Goal: Task Accomplishment & Management: Use online tool/utility

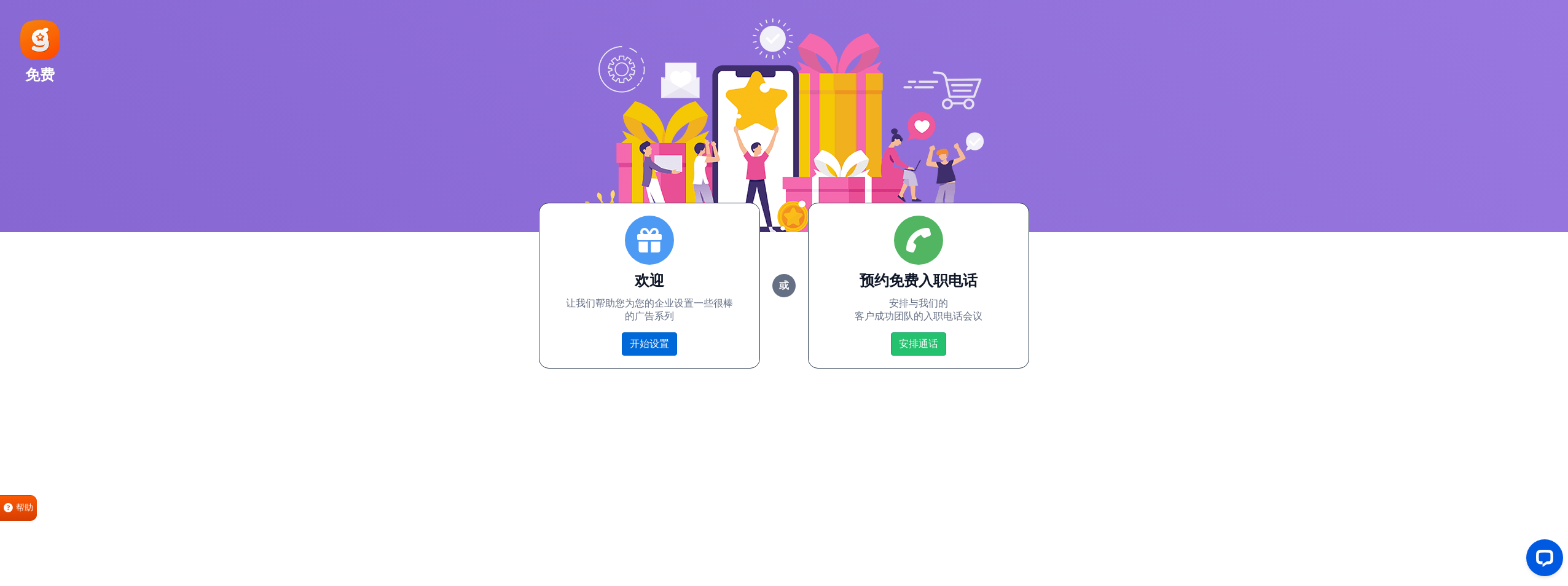
click at [652, 348] on link "开始设置" at bounding box center [649, 344] width 56 height 24
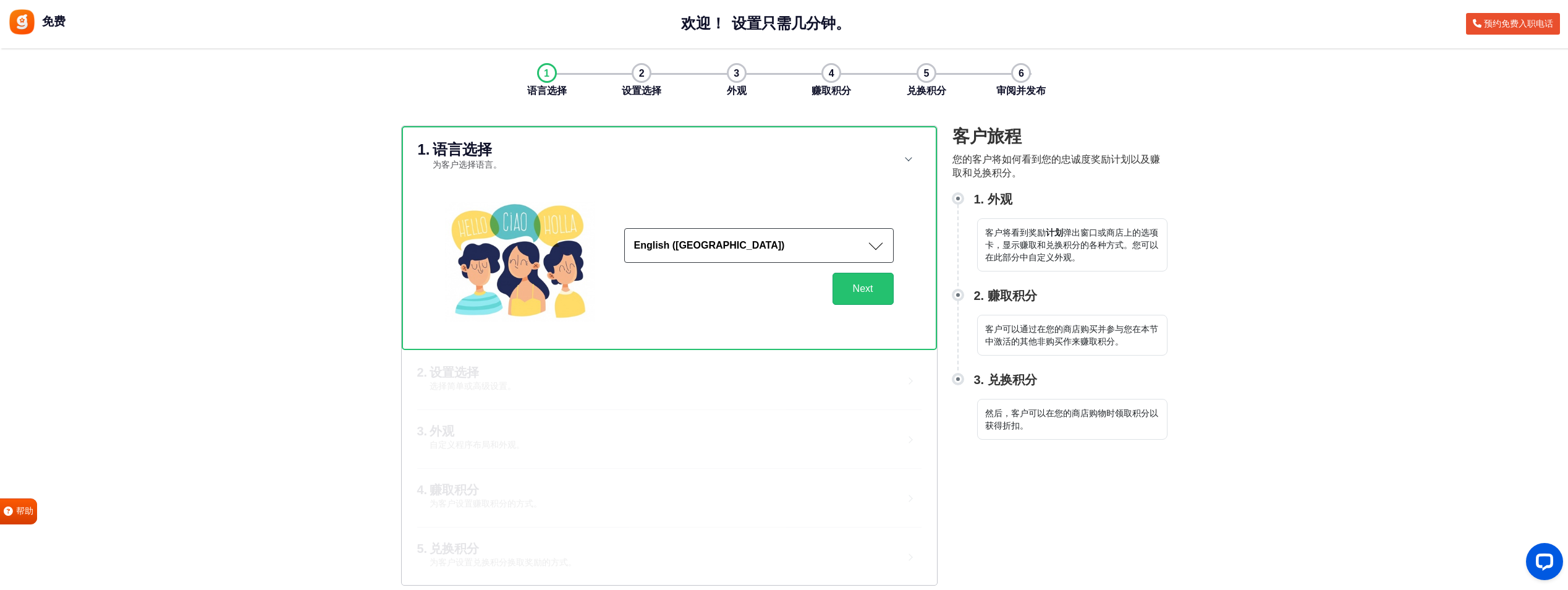
click at [766, 248] on button "English (US)" at bounding box center [759, 245] width 270 height 35
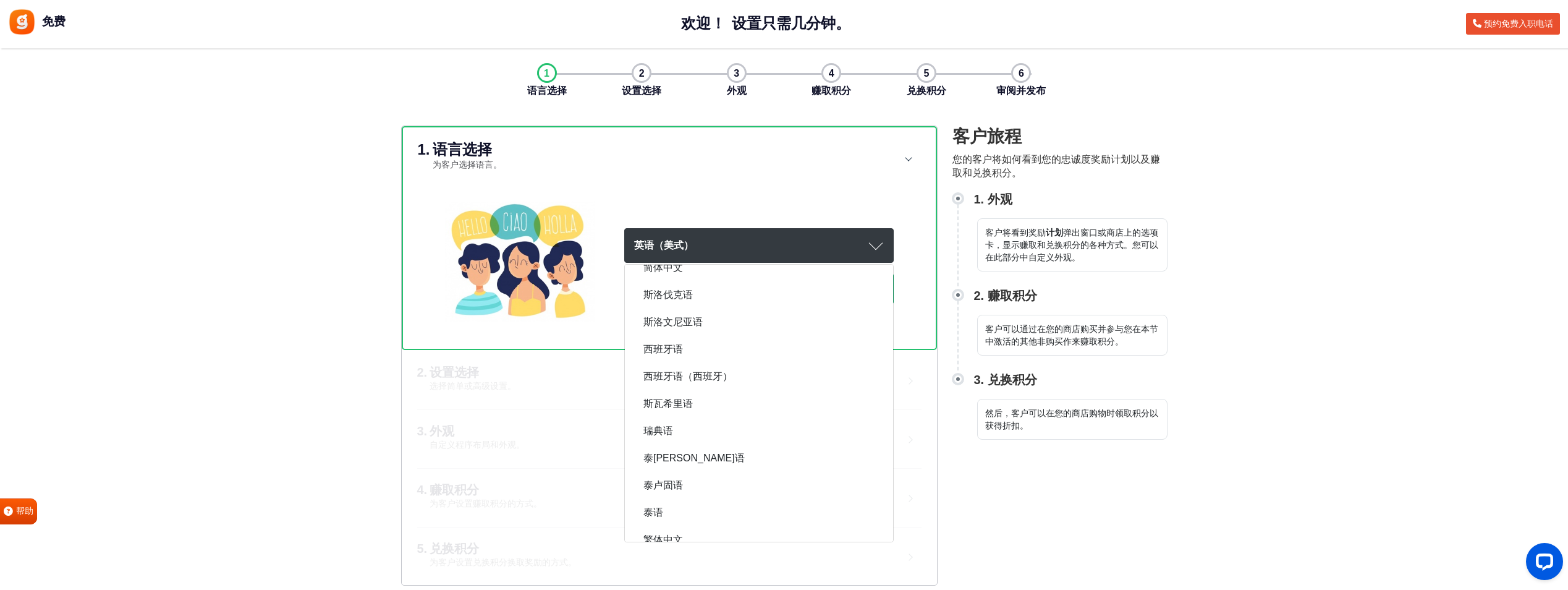
scroll to position [1844, 0]
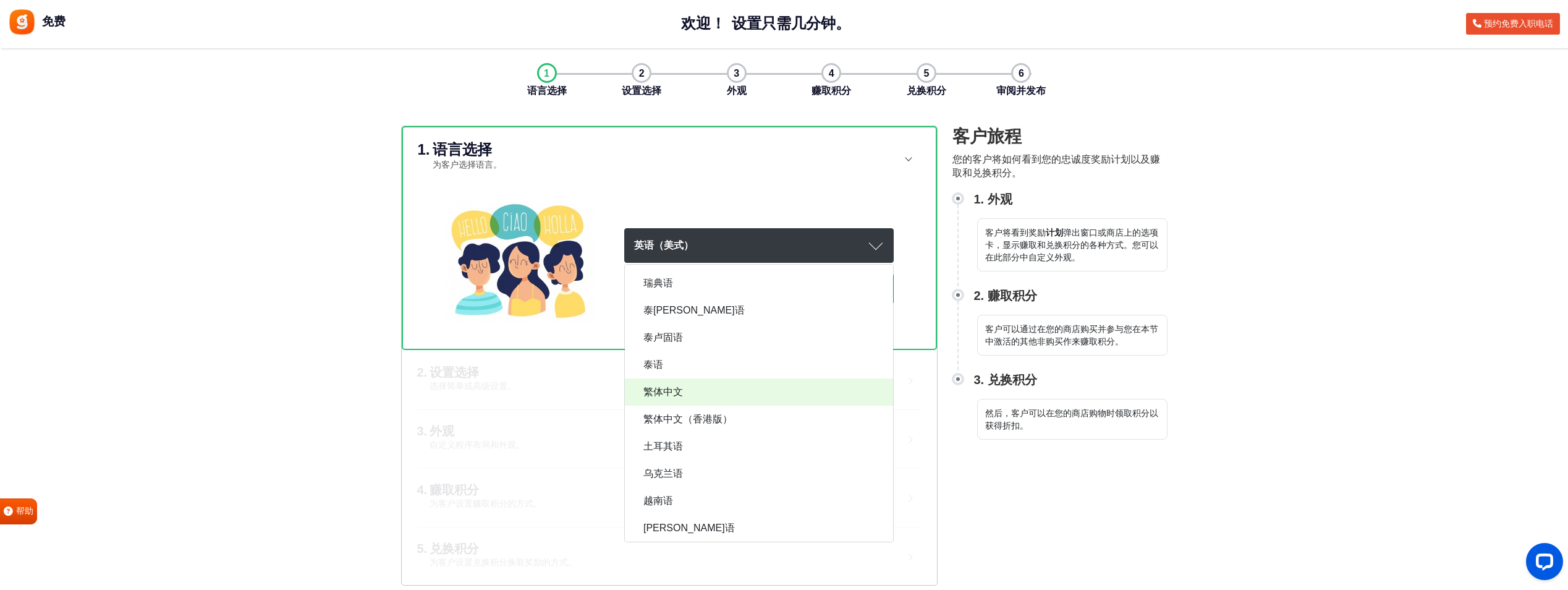
click at [674, 394] on span "繁体中文" at bounding box center [663, 391] width 39 height 15
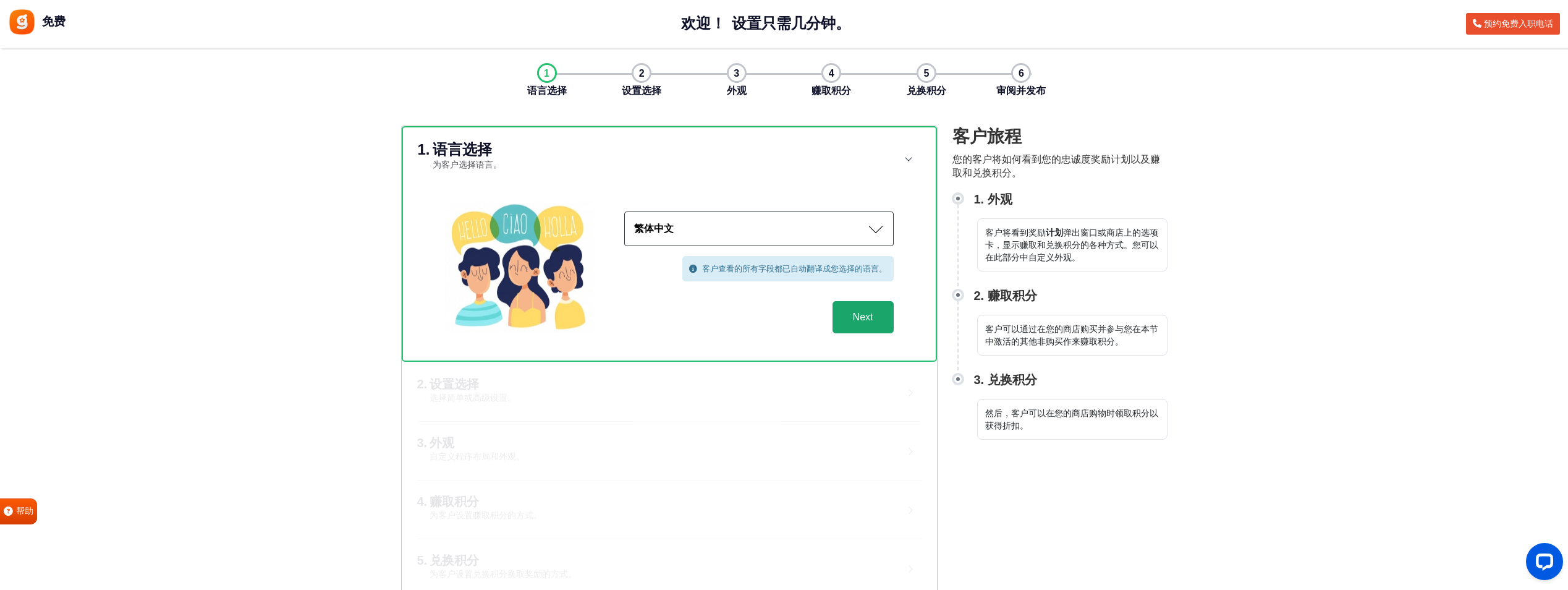
click at [867, 312] on button "Next" at bounding box center [863, 317] width 62 height 32
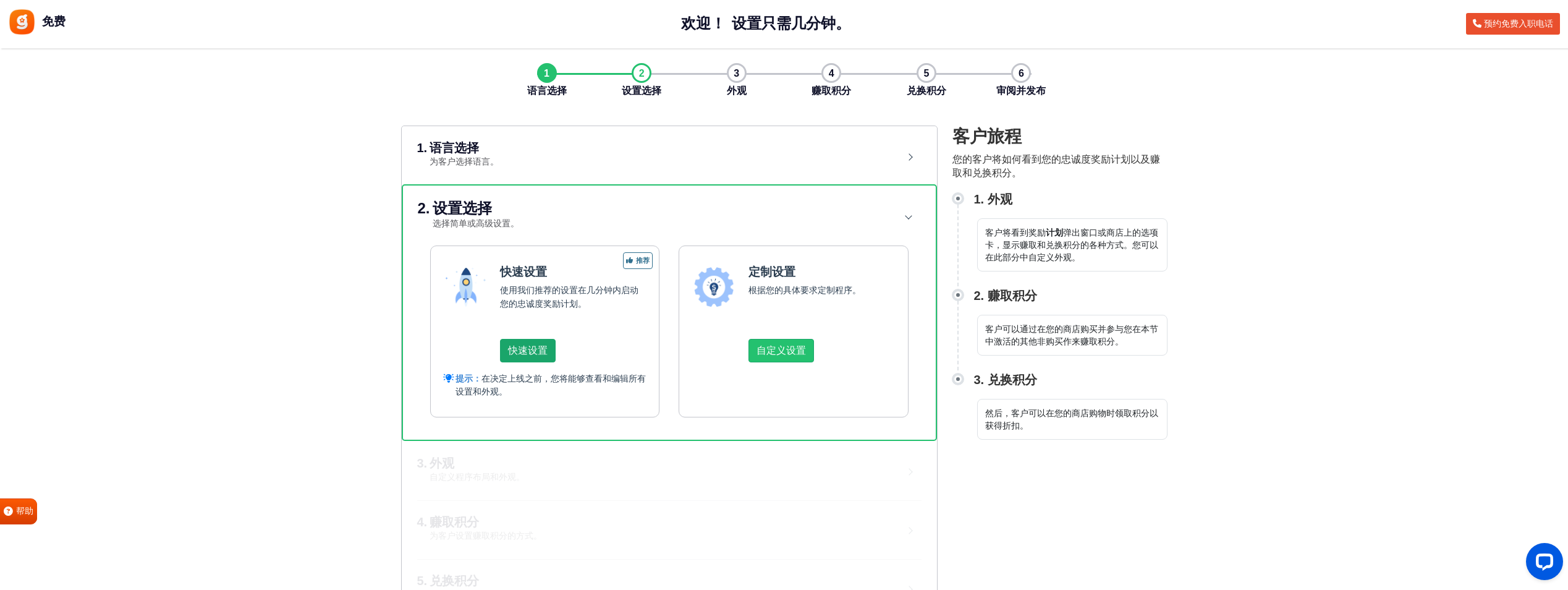
click at [536, 346] on button "快速设置" at bounding box center [528, 350] width 56 height 24
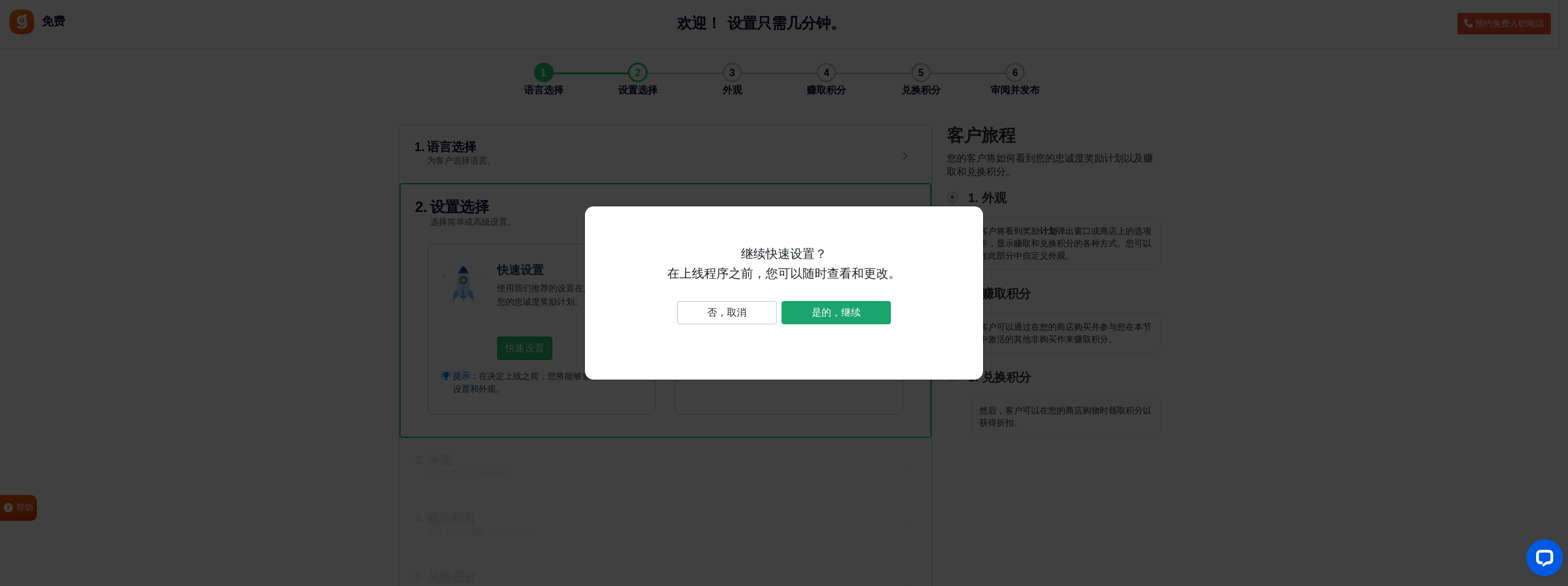
click at [846, 319] on button "是的，继续" at bounding box center [836, 313] width 109 height 24
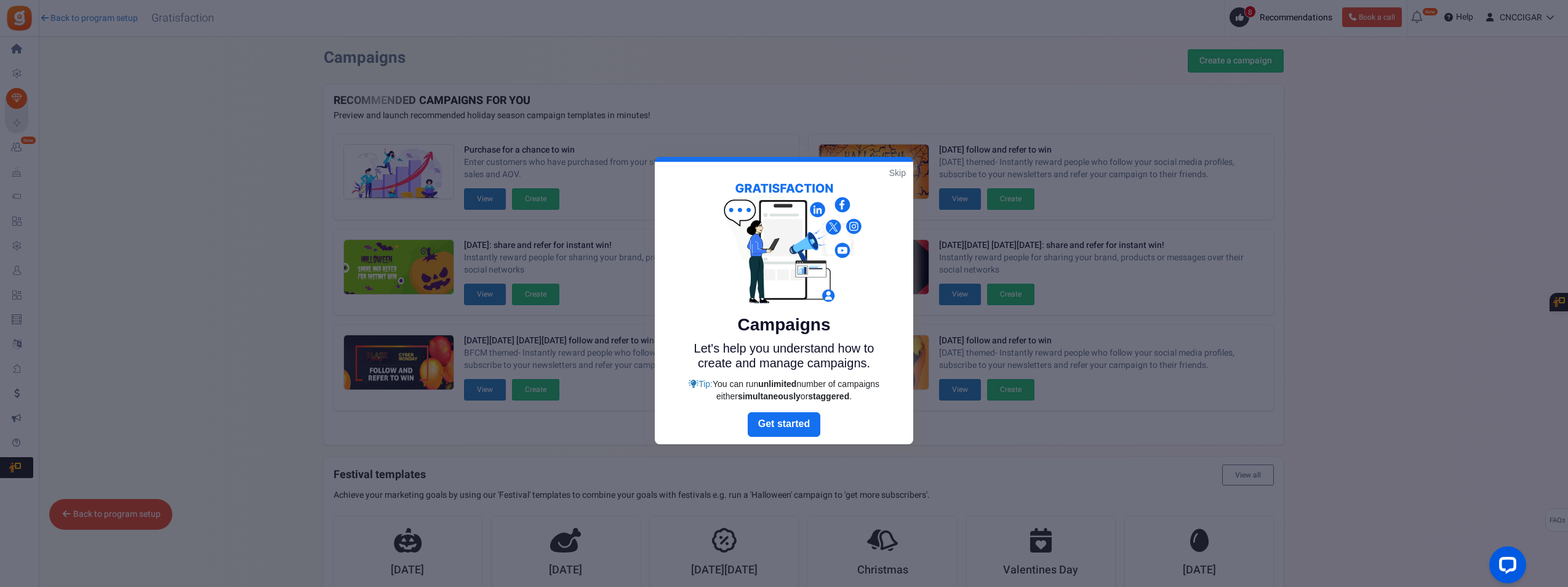
click at [896, 175] on link "Skip" at bounding box center [897, 173] width 16 height 13
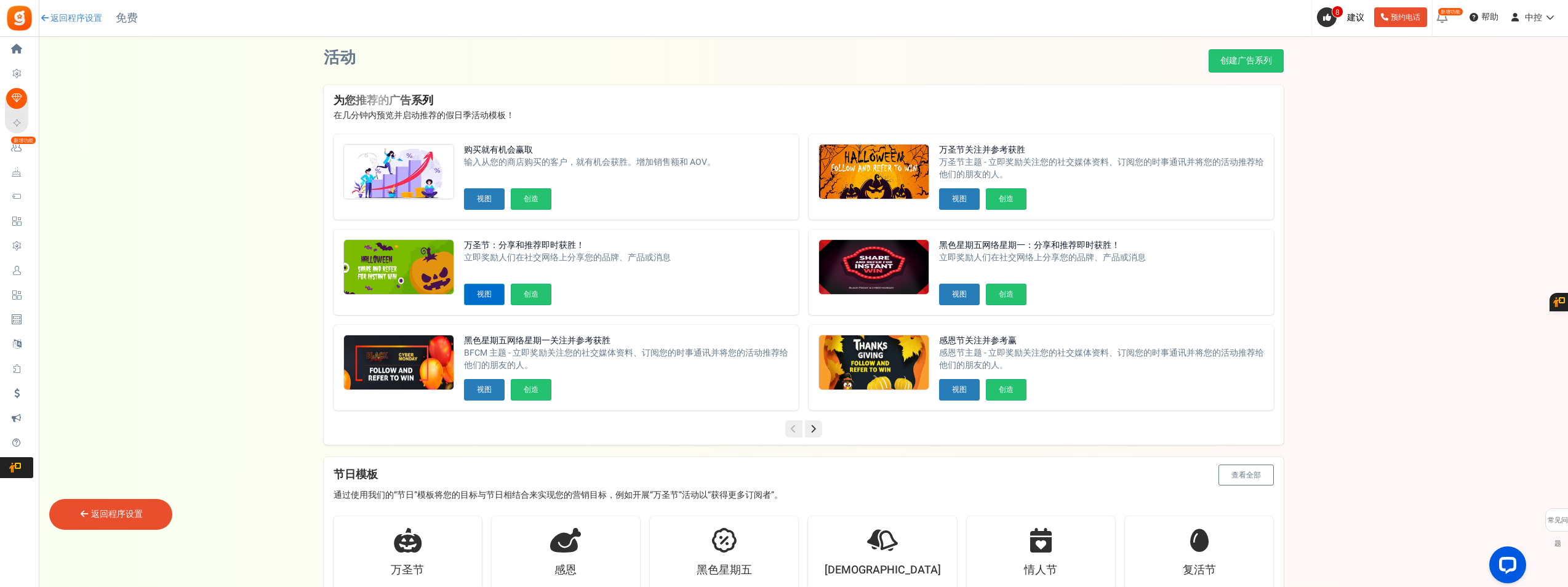
click at [487, 292] on button "视图" at bounding box center [484, 294] width 41 height 21
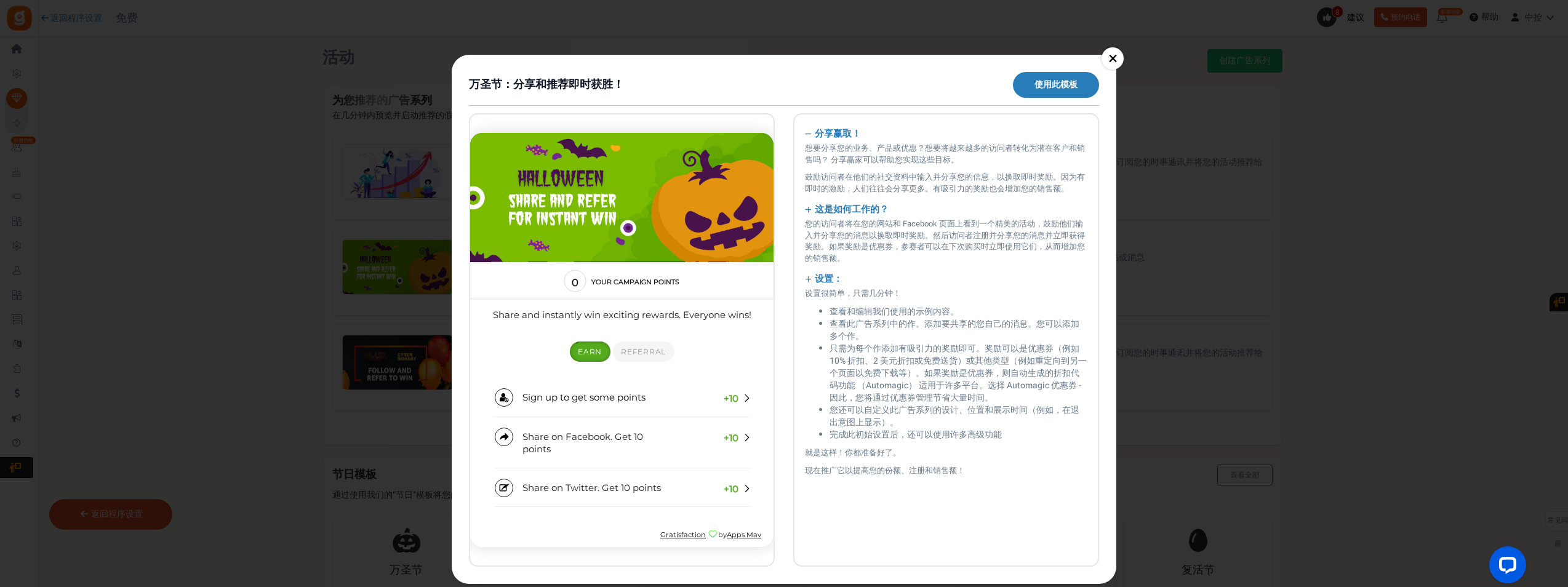
drag, startPoint x: 1064, startPoint y: 86, endPoint x: 1072, endPoint y: 88, distance: 8.2
click at [1064, 86] on link "使用此模板" at bounding box center [1056, 85] width 86 height 26
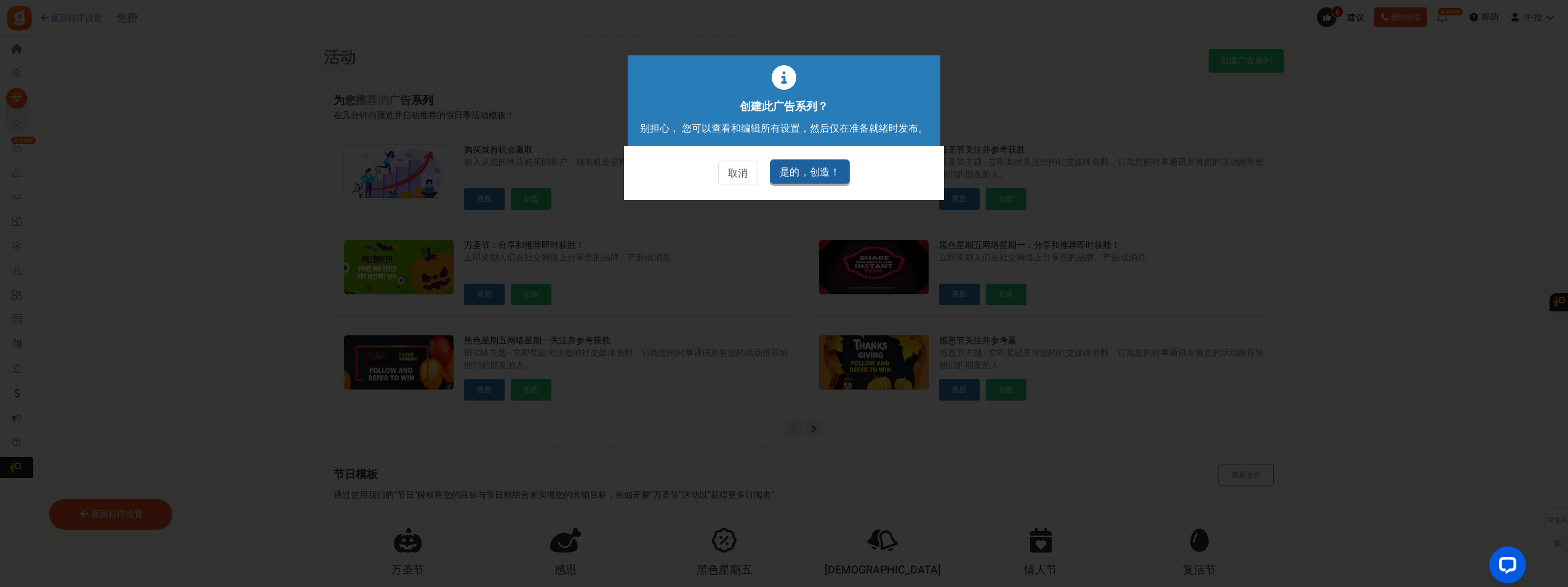
click at [817, 167] on link "是的，创造！" at bounding box center [810, 171] width 80 height 24
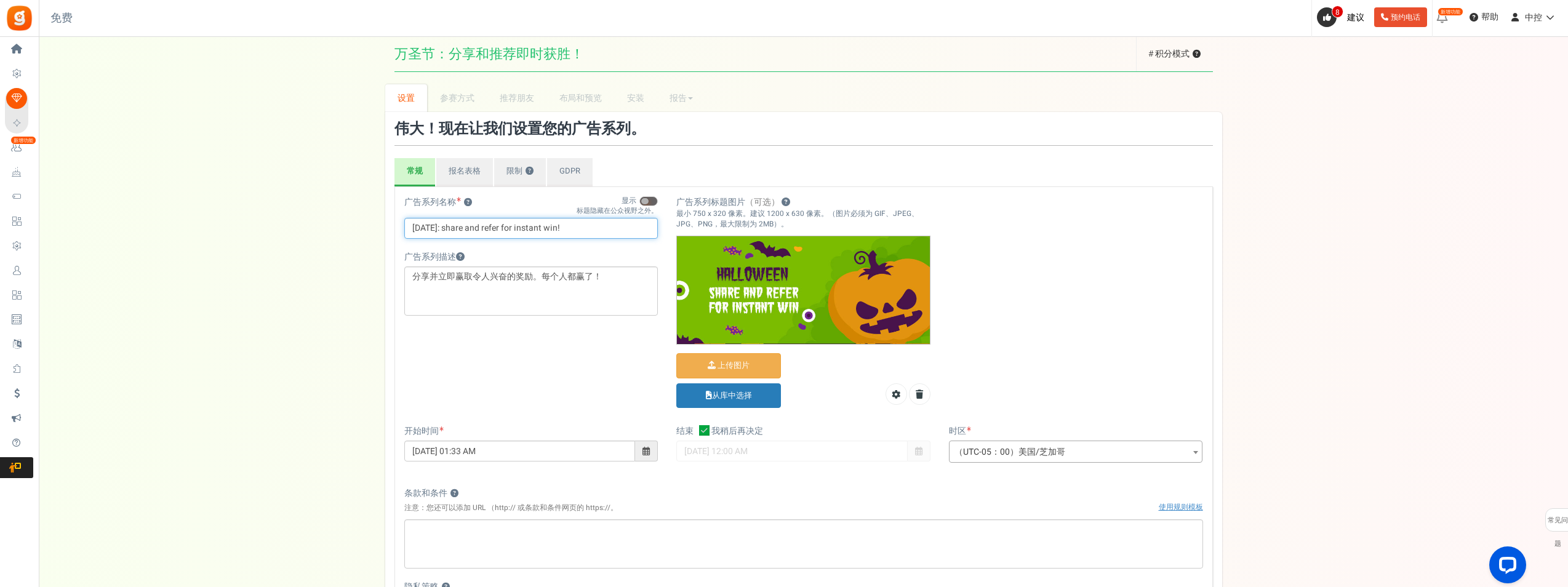
drag, startPoint x: 592, startPoint y: 230, endPoint x: 362, endPoint y: 228, distance: 230.0
click at [362, 228] on div "设置 Prize 参赛方式 Reward Setup 推荐朋友 布局和预览 Layout & Preview 安装 报告 Analytics Users Po…" at bounding box center [802, 426] width 1529 height 685
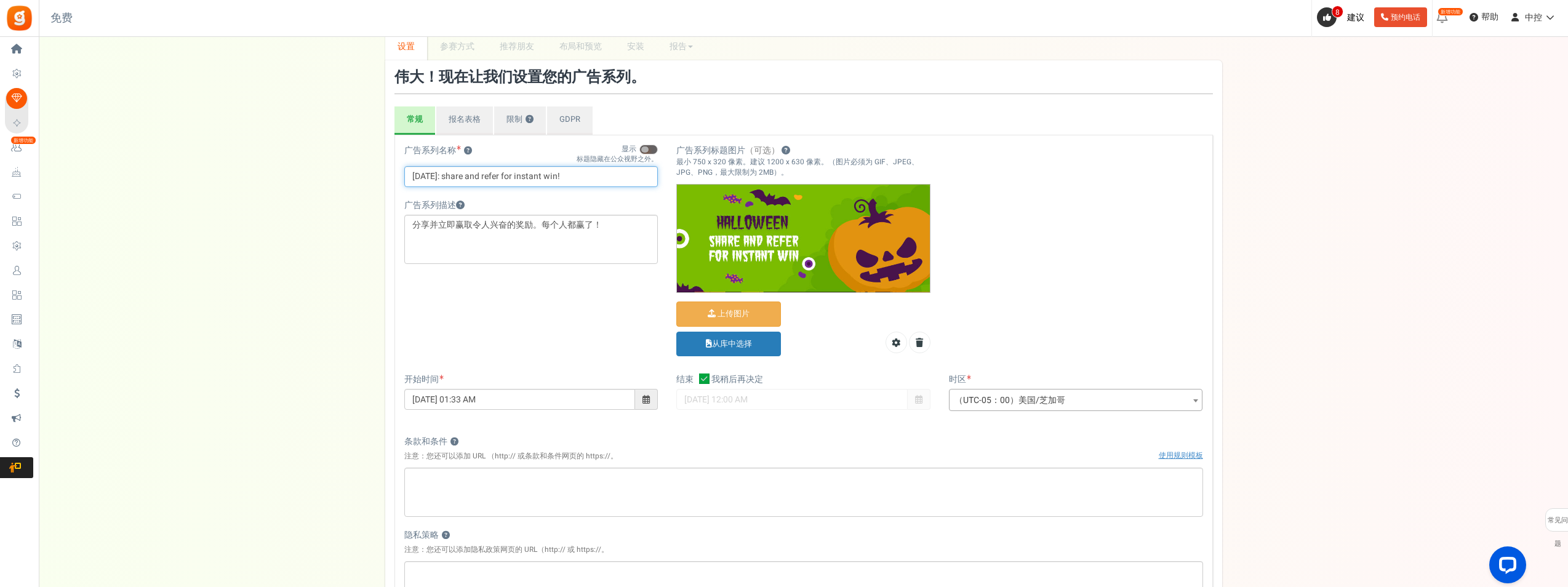
scroll to position [123, 0]
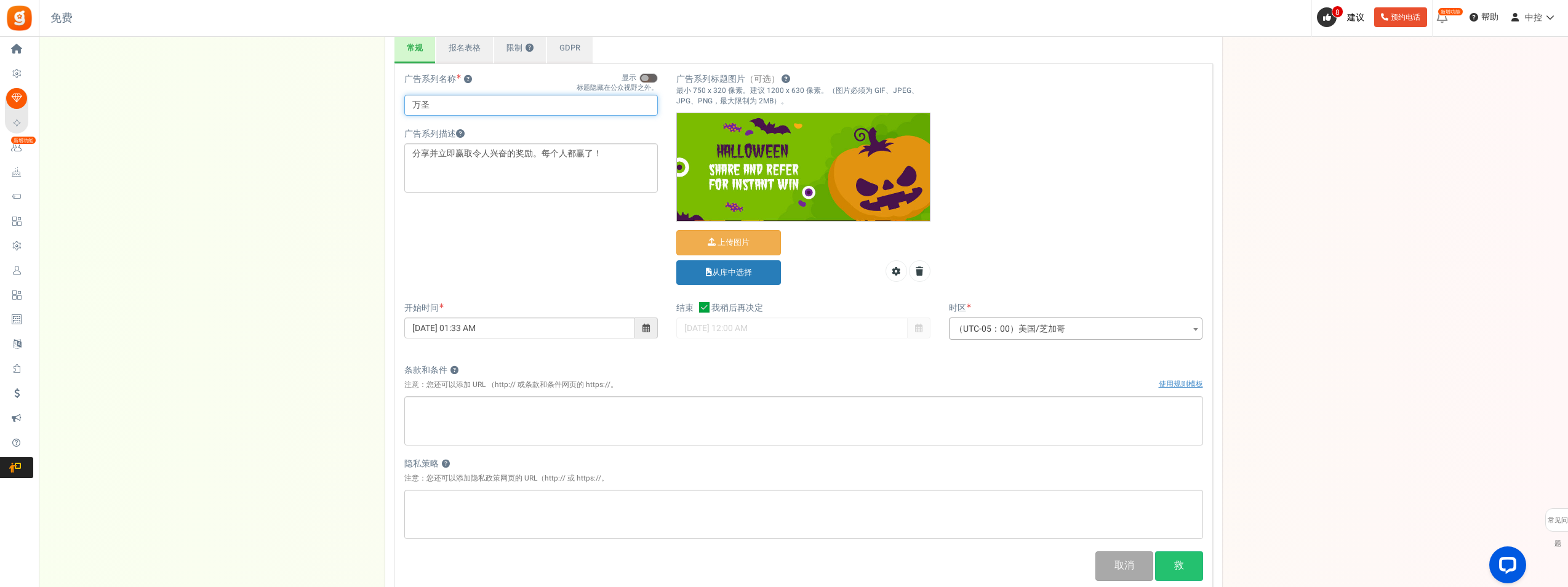
type input "[PERSON_NAME]"
drag, startPoint x: 607, startPoint y: 101, endPoint x: 415, endPoint y: 97, distance: 192.0
click at [415, 97] on input "万圣节特惠：购物满1000usd立减50usd且包邮。" at bounding box center [532, 105] width 254 height 21
type input "万圣节特惠：购物满1000usd立减50usd且包邮。"
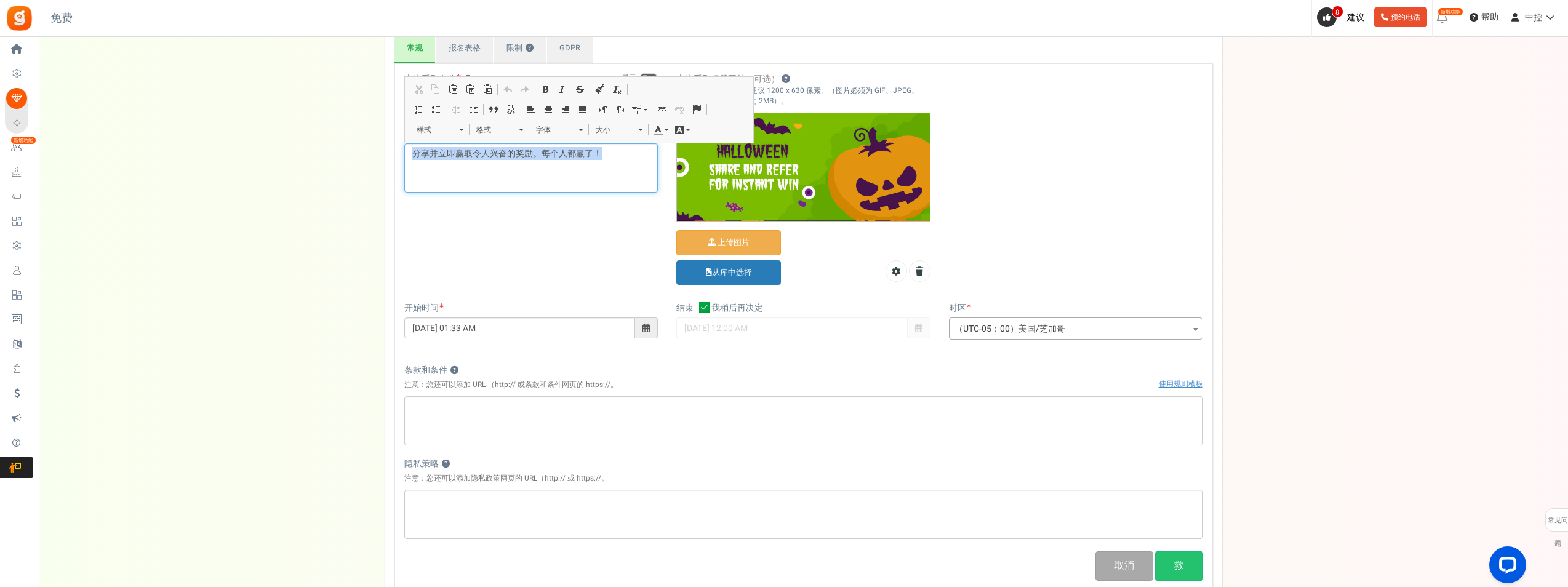
drag, startPoint x: 613, startPoint y: 156, endPoint x: 382, endPoint y: 152, distance: 231.0
click at [374, 149] on div "设置 Prize 参赛方式 Reward Setup 推荐朋友 布局和预览 Layout & Preview 安装 报告 Analytics Users Po…" at bounding box center [802, 304] width 1529 height 685
click at [484, 199] on span "粘贴" at bounding box center [485, 199] width 29 height 18
click at [305, 222] on div "设置 Prize 参赛方式 Reward Setup 推荐朋友 布局和预览 Layout & Preview 安装 报告 Analytics Users Po…" at bounding box center [802, 304] width 1529 height 685
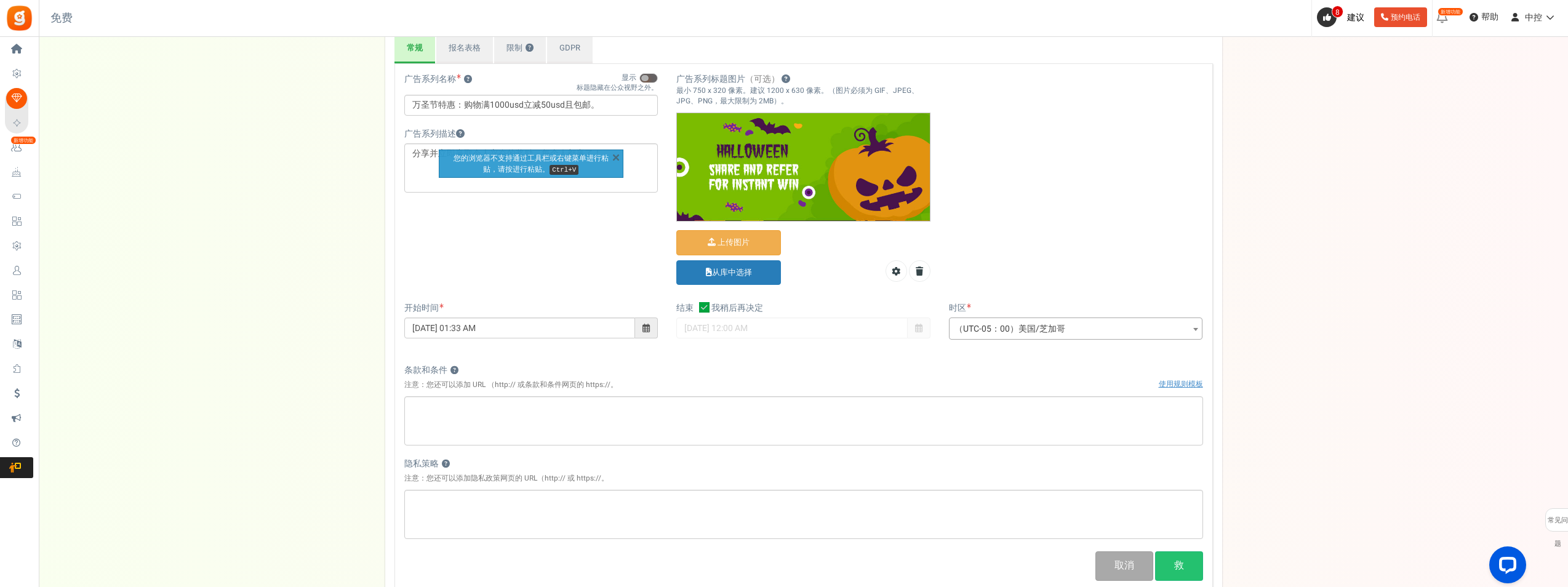
click at [648, 326] on span at bounding box center [645, 327] width 7 height 9
click at [534, 421] on td "10" at bounding box center [535, 419] width 97 height 19
click at [481, 334] on input "[DATE] 01:33 AM" at bounding box center [520, 327] width 232 height 21
drag, startPoint x: 461, startPoint y: 326, endPoint x: 468, endPoint y: 327, distance: 7.1
click at [468, 327] on input "[DATE] 01:33 AM" at bounding box center [520, 327] width 232 height 21
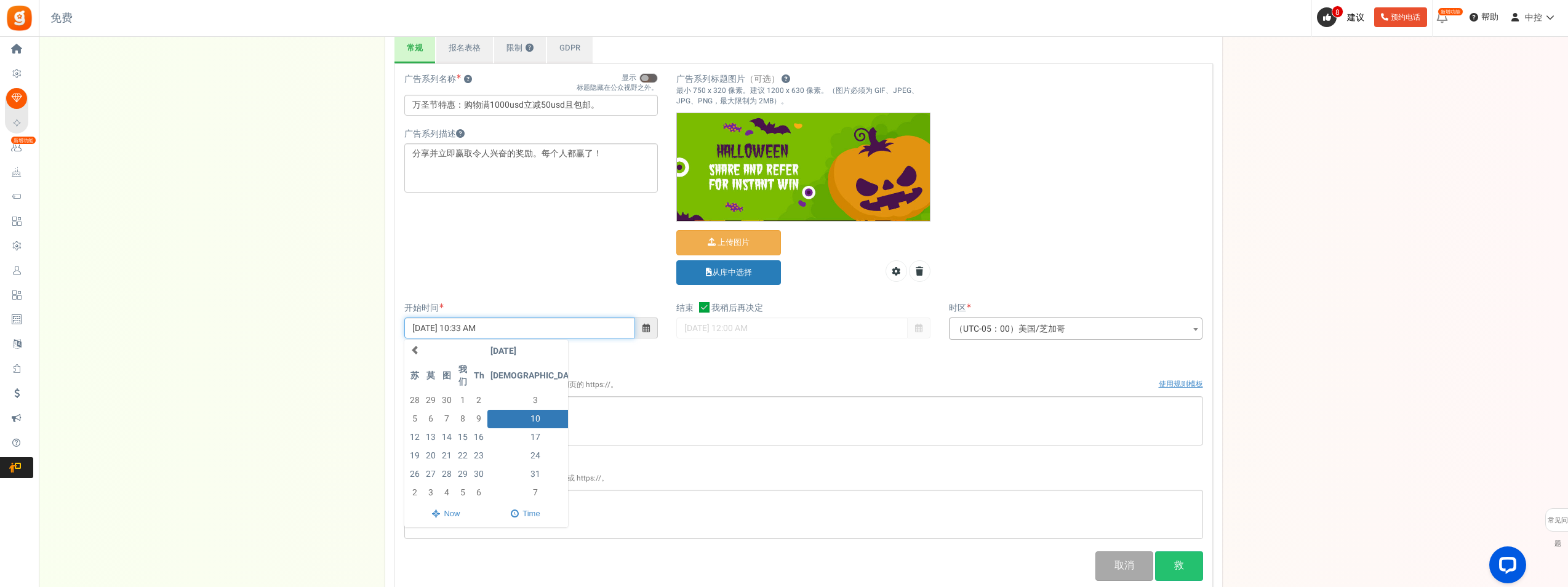
click at [479, 329] on input "[DATE] 10:33 AM" at bounding box center [520, 327] width 232 height 21
type input "[DATE] 10:30 AM"
click at [826, 358] on div "广告系列名称 ? 显示 标题隐藏在公众视野之外。 万圣节特惠：购物满1000usd立减50usd且包邮。 This will be shown to the …" at bounding box center [803, 327] width 818 height 527
click at [704, 309] on icon at bounding box center [704, 307] width 10 height 10
click at [695, 309] on input "我稍后再决定" at bounding box center [690, 308] width 8 height 8
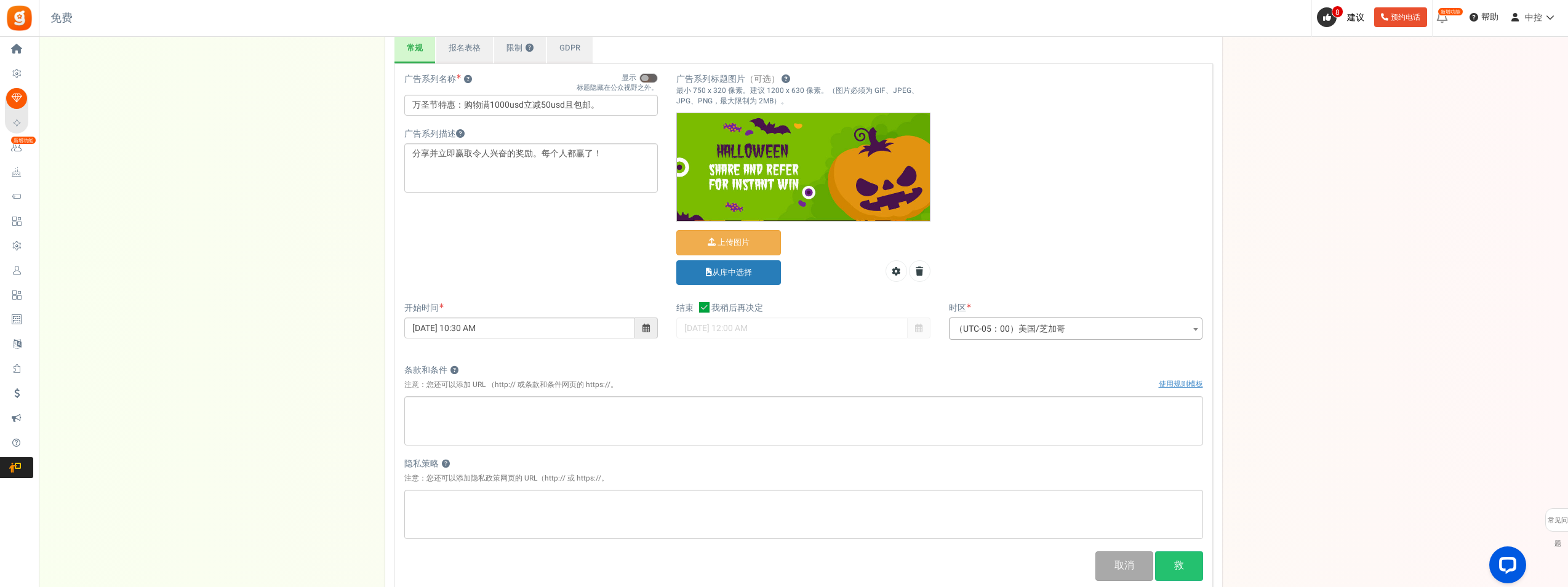
checkbox input "false"
click at [917, 330] on span at bounding box center [918, 327] width 7 height 9
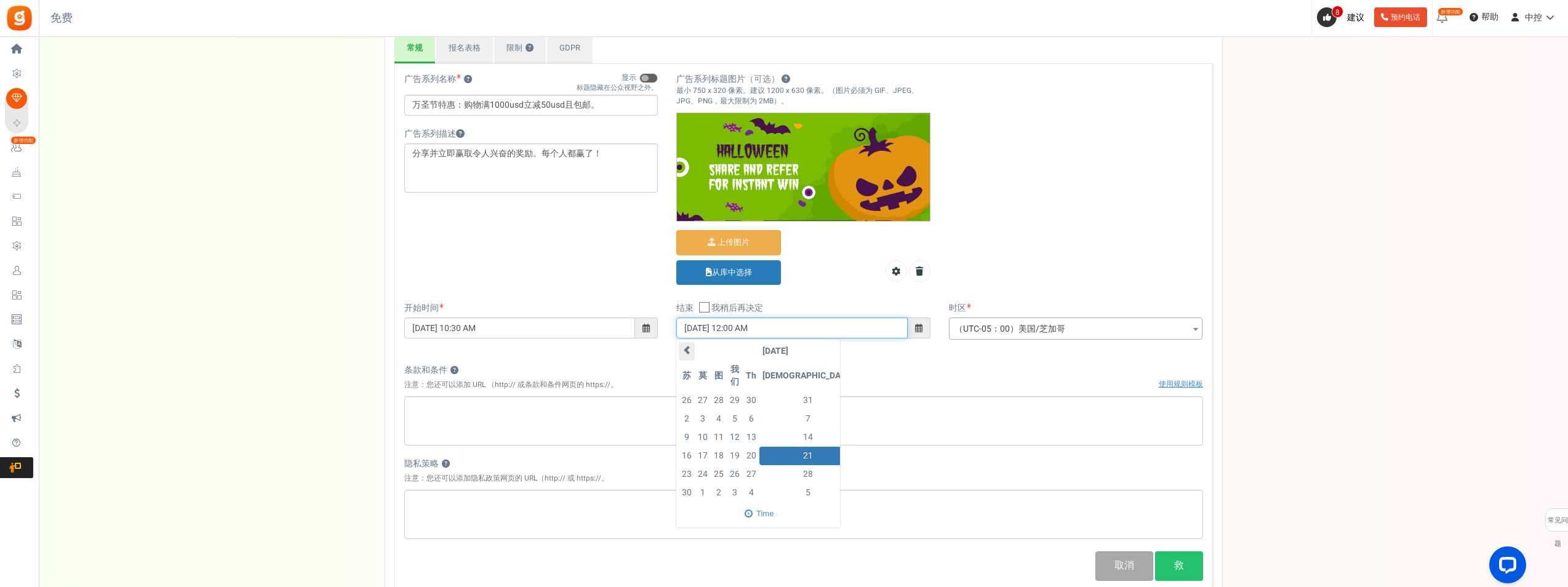
click at [690, 350] on span at bounding box center [686, 349] width 9 height 9
click at [759, 476] on td "30" at bounding box center [751, 474] width 16 height 19
drag, startPoint x: 734, startPoint y: 327, endPoint x: 742, endPoint y: 326, distance: 8.1
click at [742, 326] on input "[DATE] 12:00 AM" at bounding box center [791, 327] width 232 height 21
drag, startPoint x: 744, startPoint y: 326, endPoint x: 752, endPoint y: 326, distance: 8.0
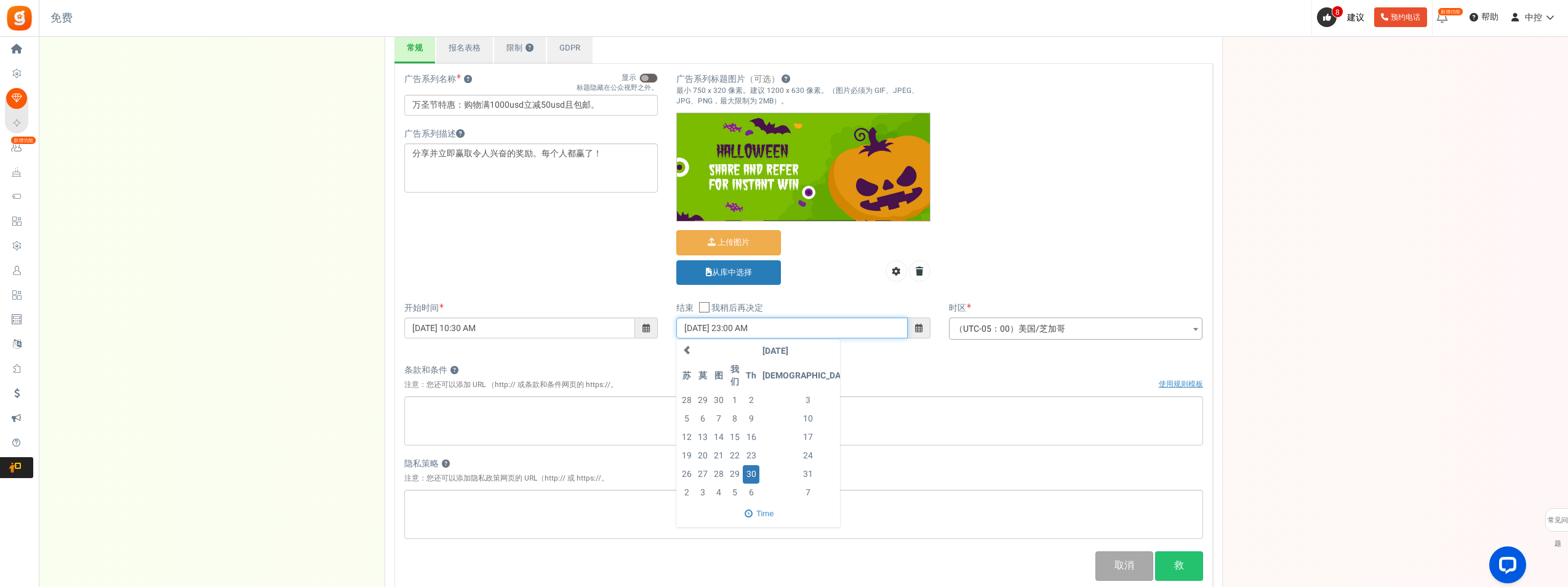
click at [752, 326] on input "[DATE] 23:00 AM" at bounding box center [791, 327] width 232 height 21
click at [689, 327] on input "[DATE] 23:59 AM" at bounding box center [791, 327] width 232 height 21
click at [802, 469] on td "31" at bounding box center [807, 474] width 97 height 19
drag, startPoint x: 733, startPoint y: 326, endPoint x: 740, endPoint y: 326, distance: 7.0
click at [740, 326] on input "[DATE] 12:00 AM" at bounding box center [791, 327] width 232 height 21
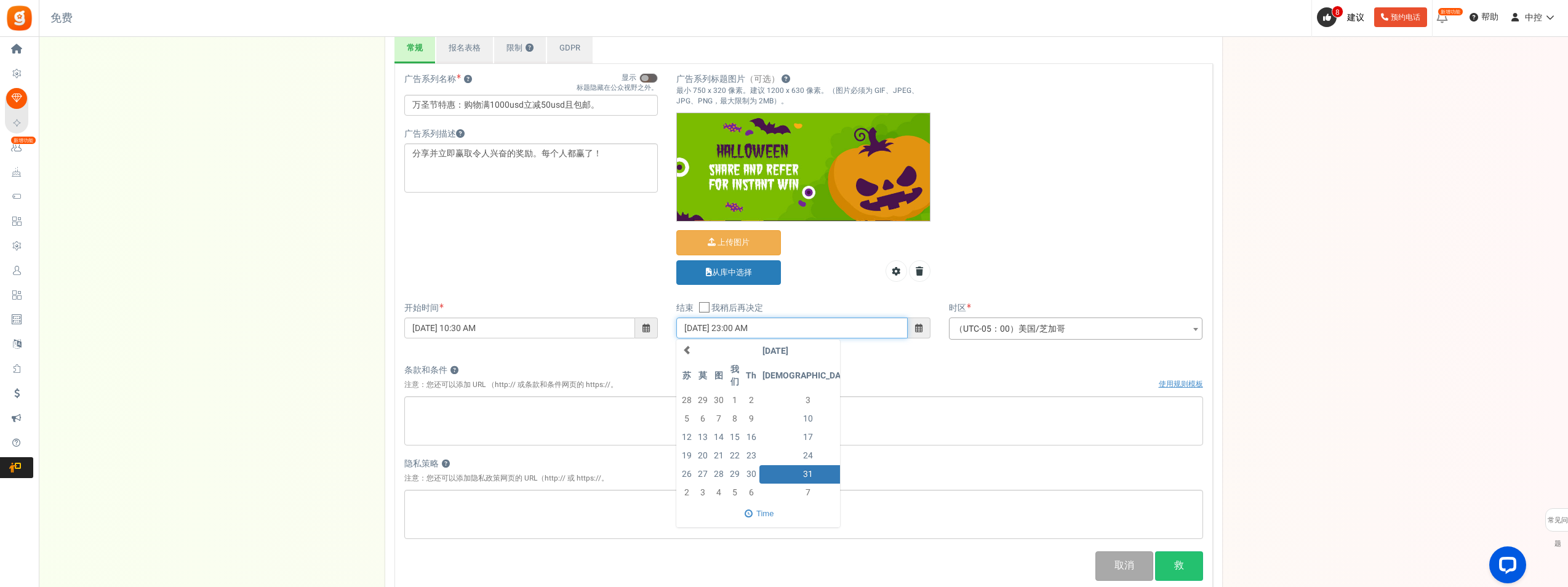
drag, startPoint x: 746, startPoint y: 322, endPoint x: 754, endPoint y: 323, distance: 8.1
click at [754, 323] on input "[DATE] 23:00 AM" at bounding box center [791, 327] width 232 height 21
click at [1061, 334] on span "（UTC-05：00）美国/芝加哥" at bounding box center [1076, 329] width 253 height 22
type input "[DATE] 11:59 PM"
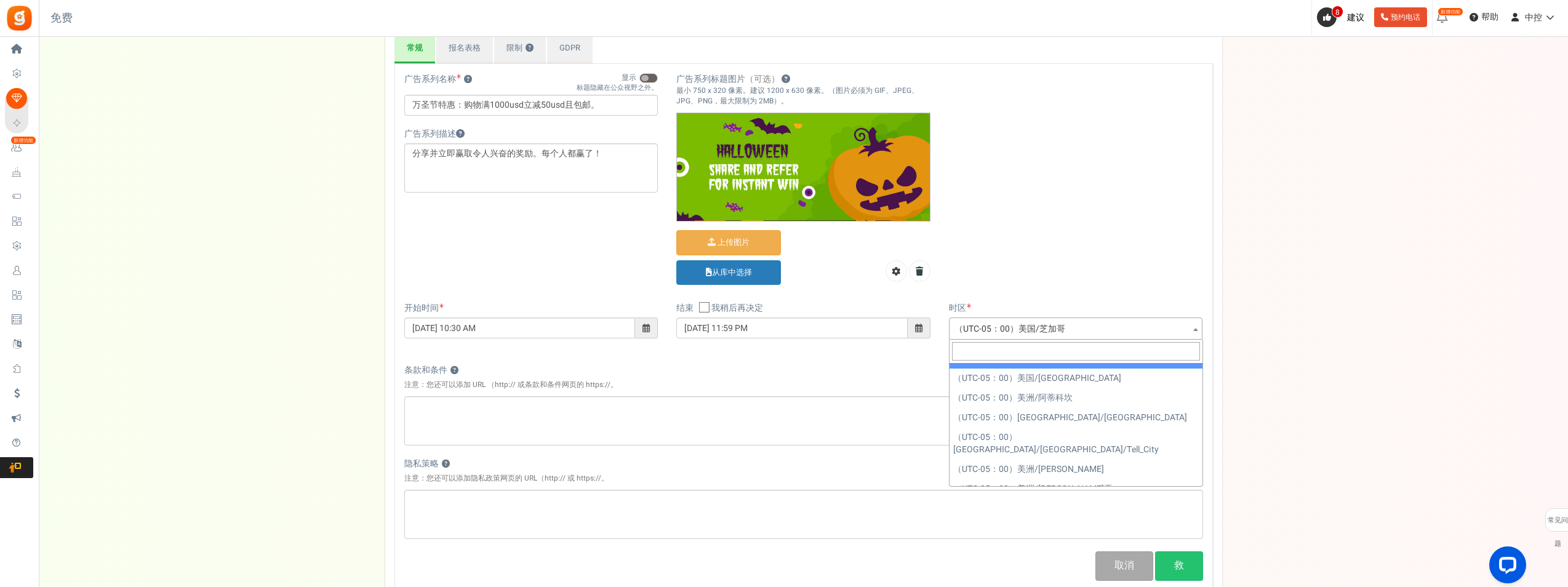
scroll to position [873, 0]
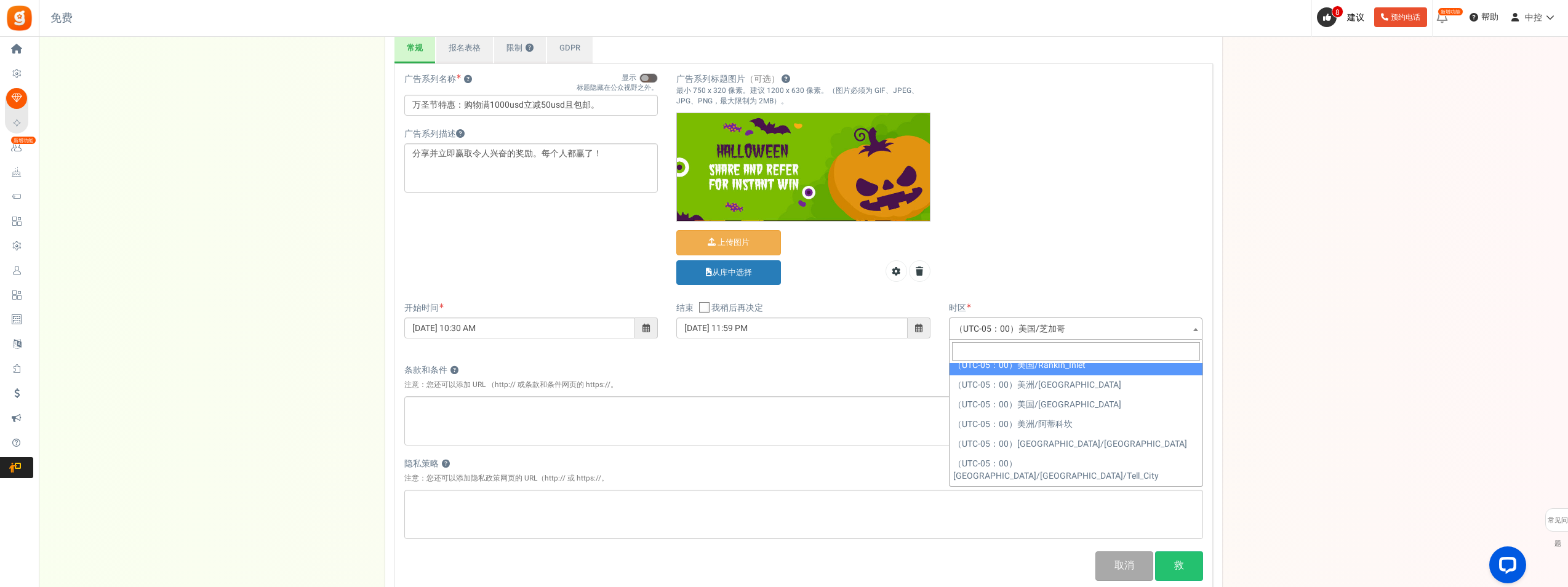
click at [1061, 341] on span at bounding box center [1076, 352] width 253 height 24
click at [1063, 351] on input "search" at bounding box center [1076, 352] width 248 height 19
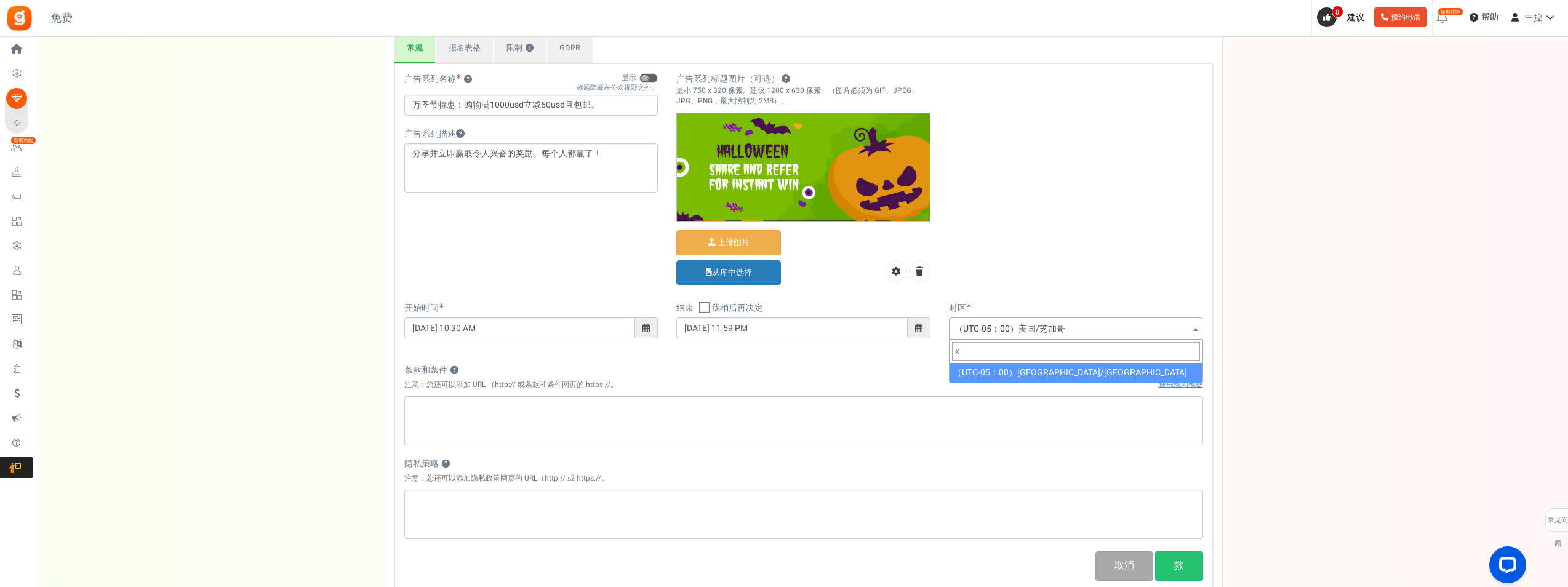
scroll to position [0, 0]
drag, startPoint x: 985, startPoint y: 345, endPoint x: 911, endPoint y: 345, distance: 74.0
click at [913, 345] on body "Install now Back to Home 返回程序设置 Home Settings 活动 购买赢取 Loyalty and Referral Prog…" at bounding box center [784, 327] width 1568 height 901
type input "红"
type input "中"
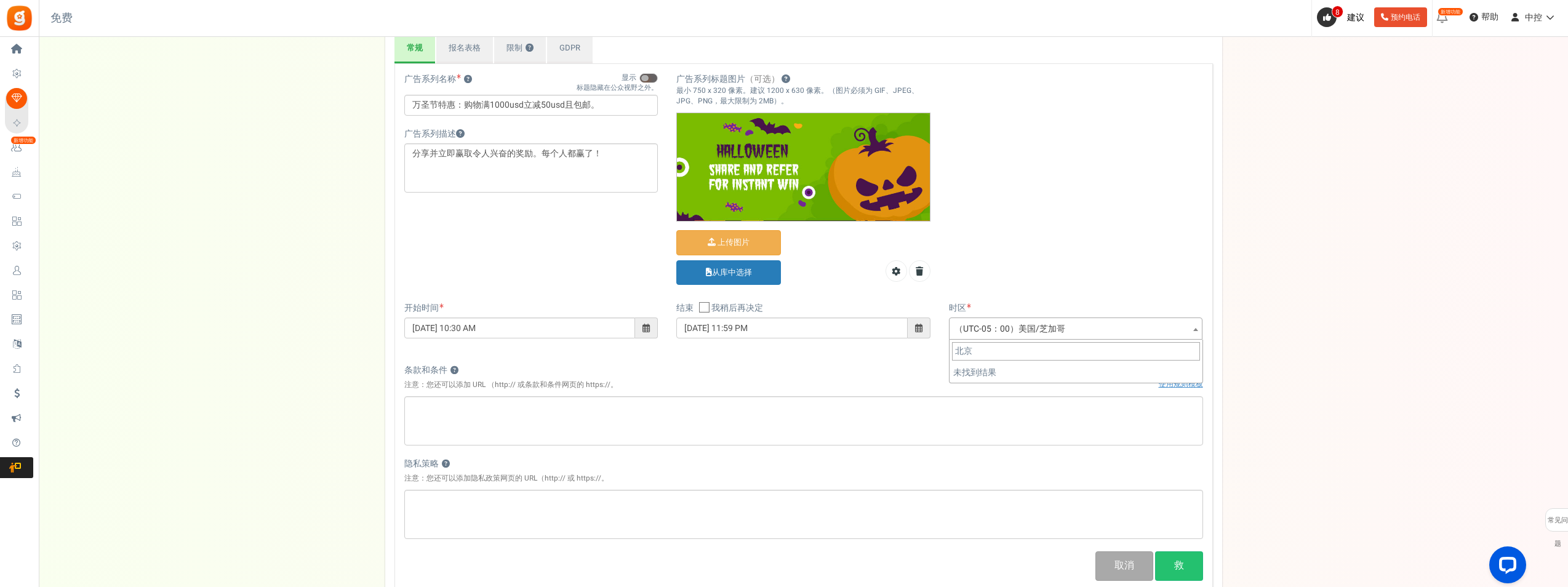
type input "北"
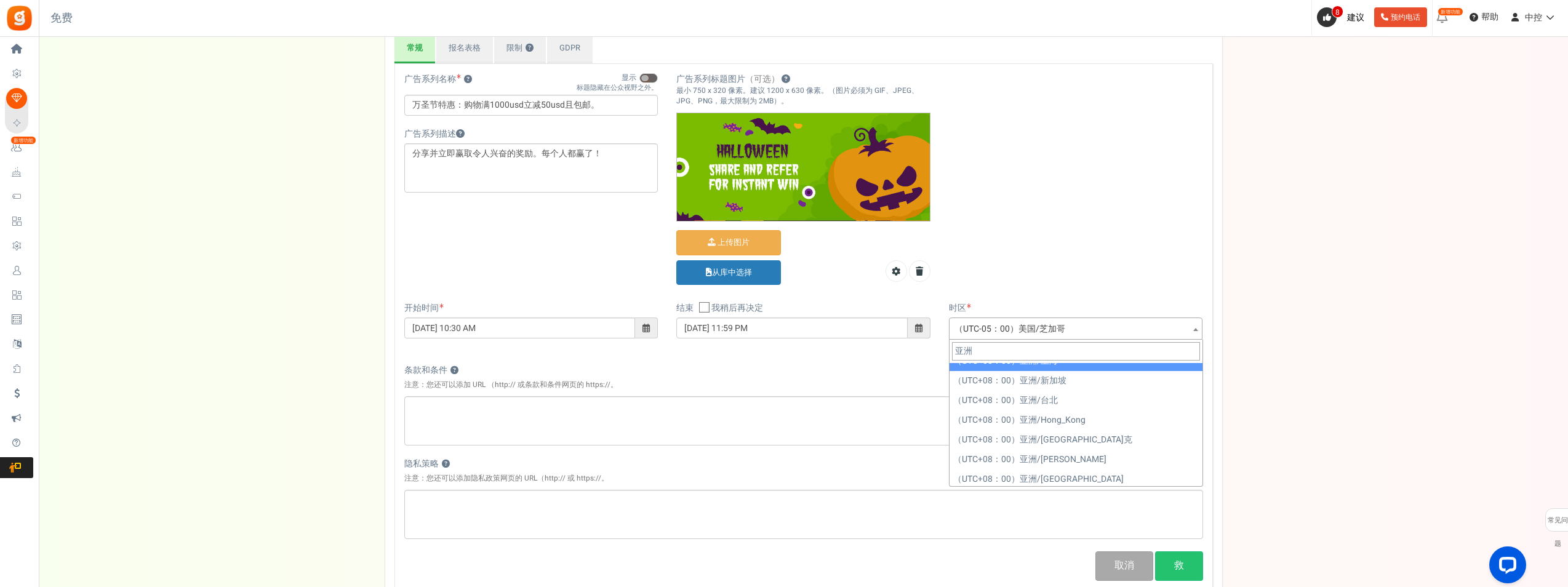
scroll to position [1141, 0]
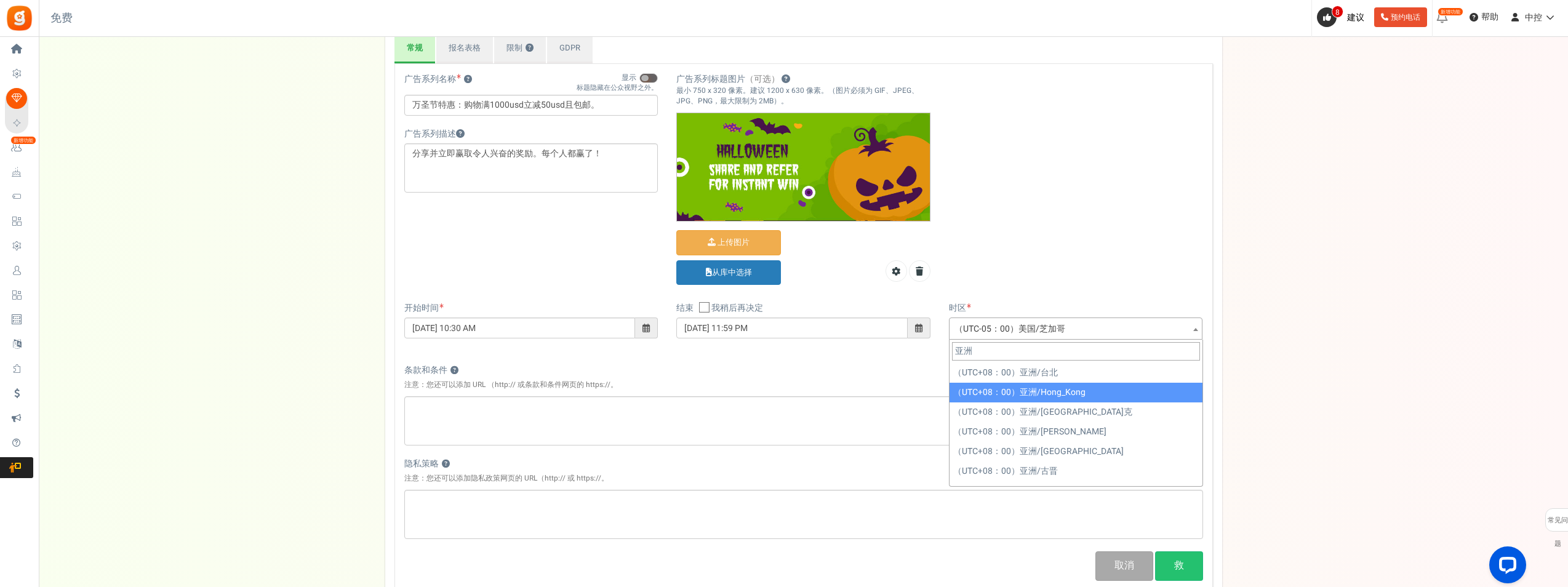
type input "亚洲"
select select "[GEOGRAPHIC_DATA]/Hong_Kong"
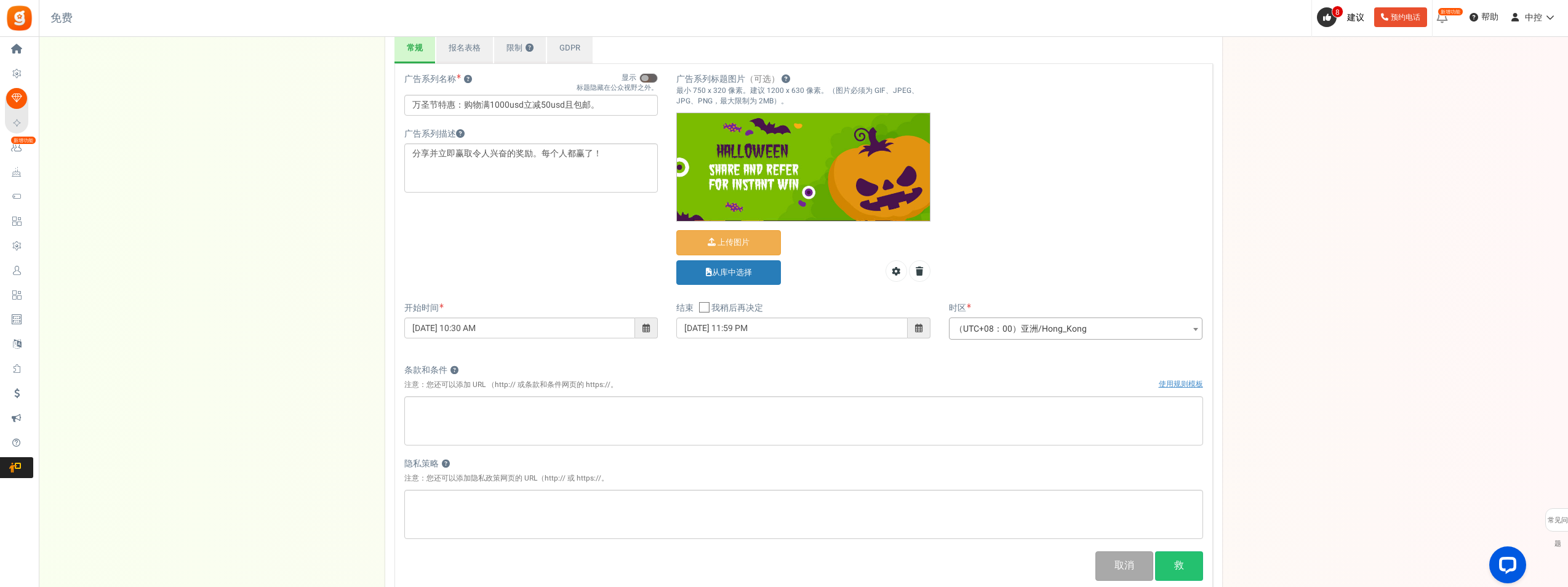
click at [1188, 391] on div "Show checkbox 使用规则模板" at bounding box center [1181, 385] width 44 height 21
click at [1188, 385] on link "使用规则模板" at bounding box center [1181, 384] width 44 height 11
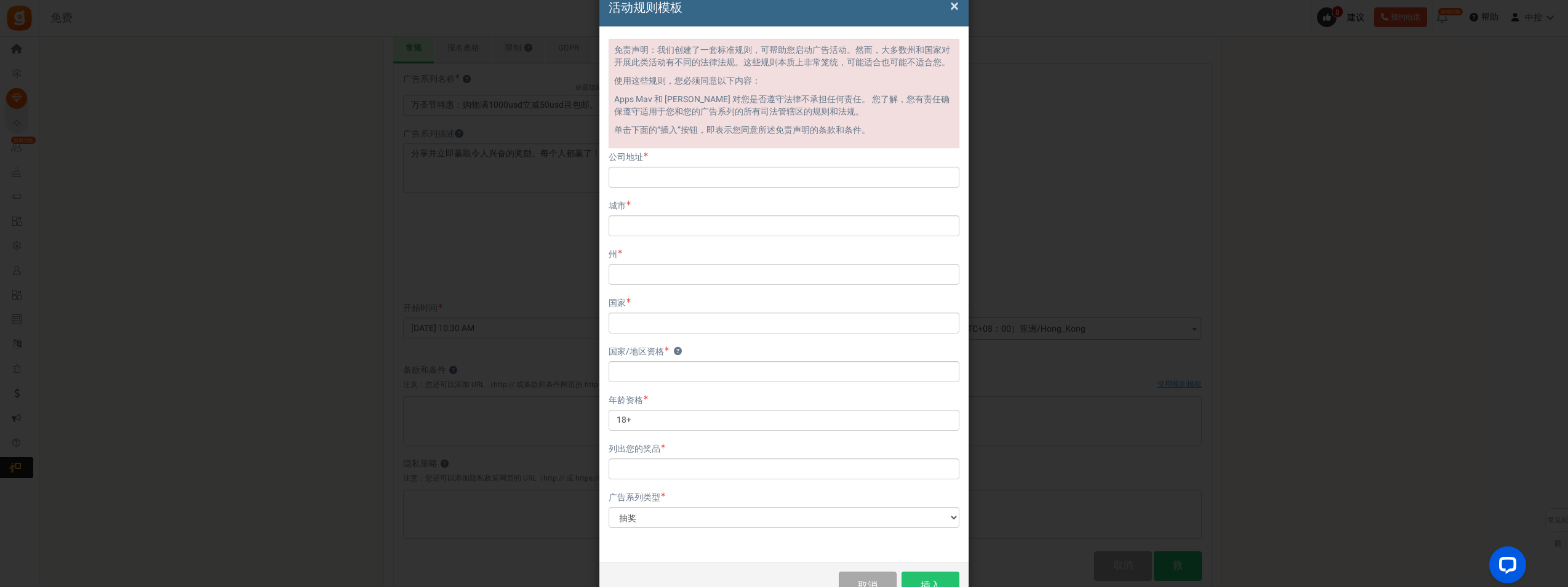
scroll to position [0, 0]
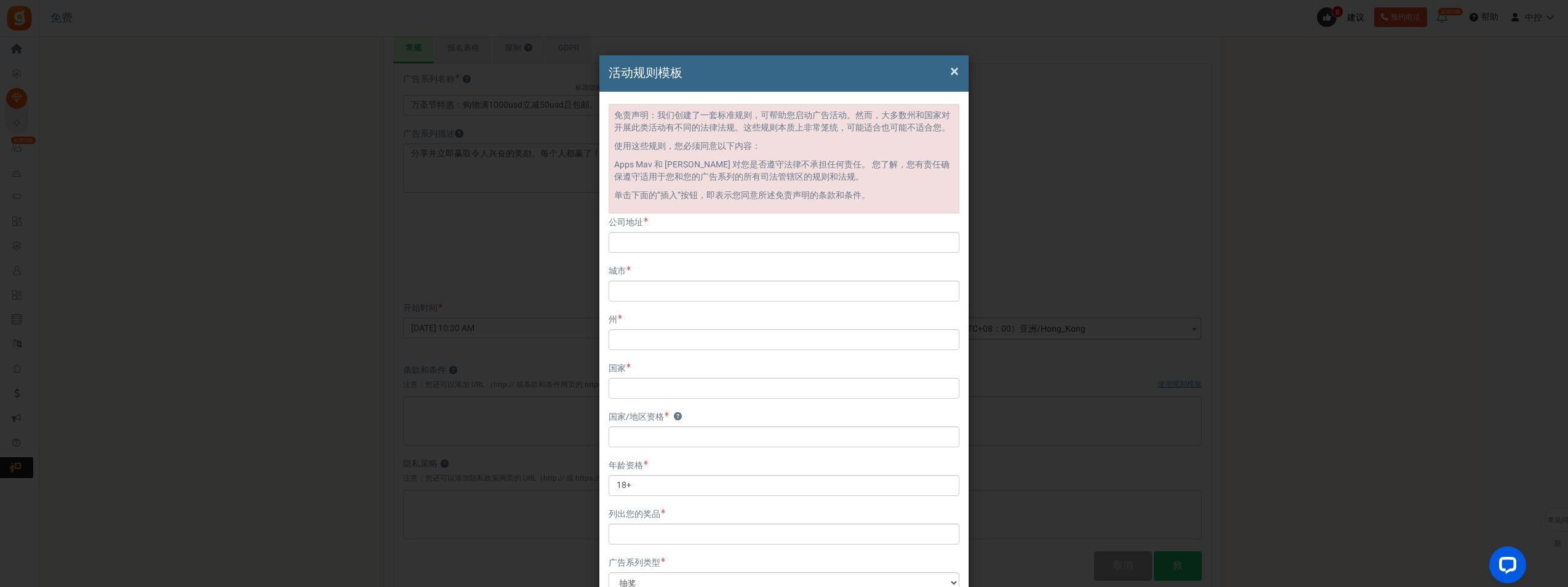
click at [950, 75] on span "×" at bounding box center [954, 71] width 9 height 24
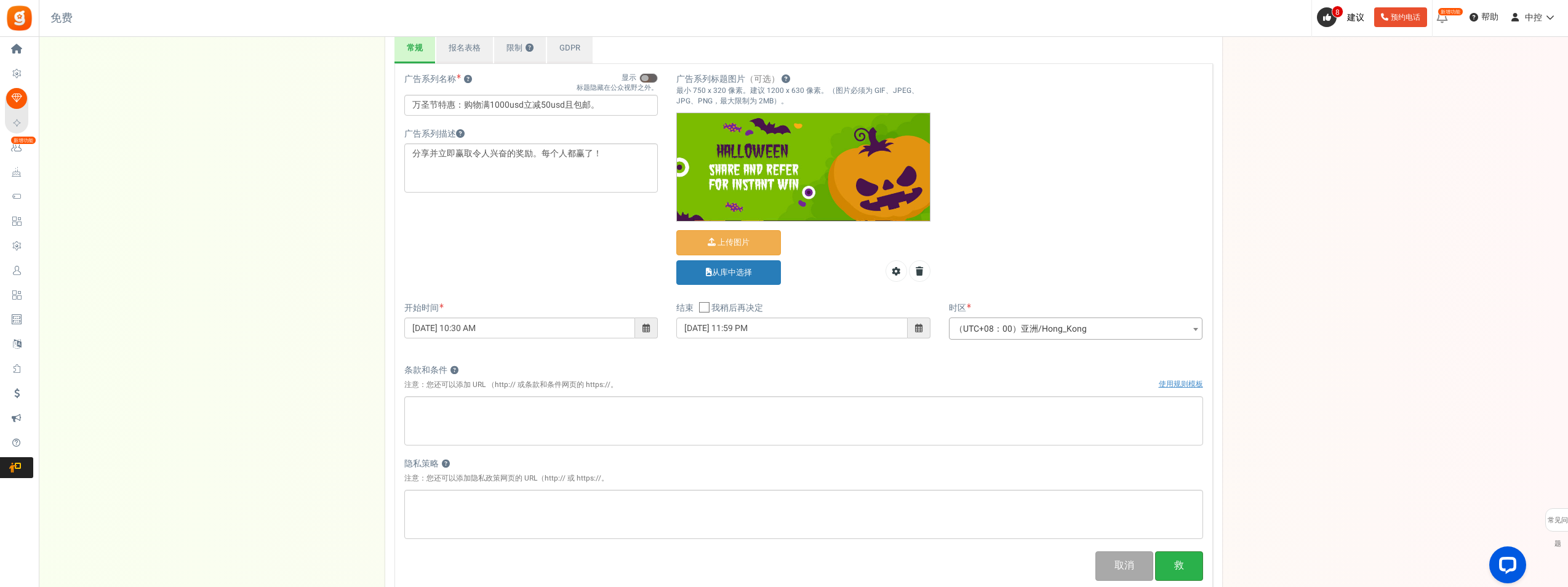
click at [1178, 564] on button "救" at bounding box center [1179, 565] width 48 height 29
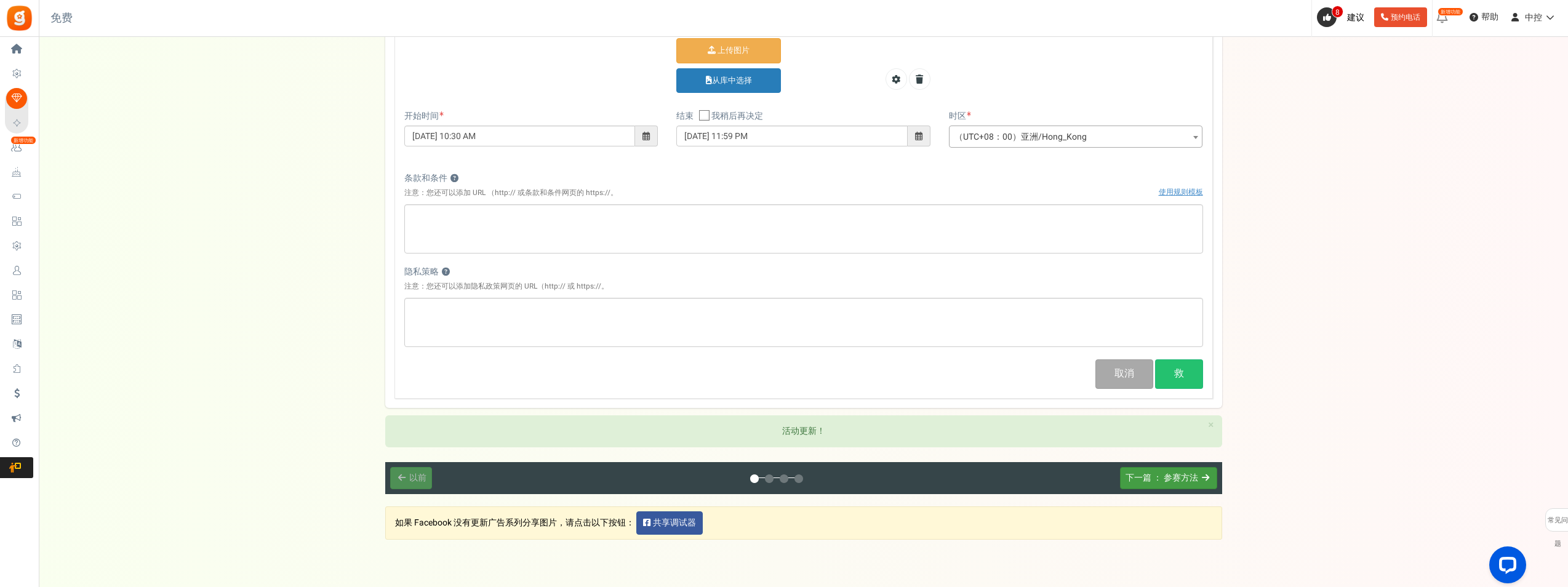
drag, startPoint x: 1187, startPoint y: 477, endPoint x: 1324, endPoint y: 497, distance: 138.5
click at [1187, 477] on span "： 参赛方法" at bounding box center [1175, 477] width 45 height 13
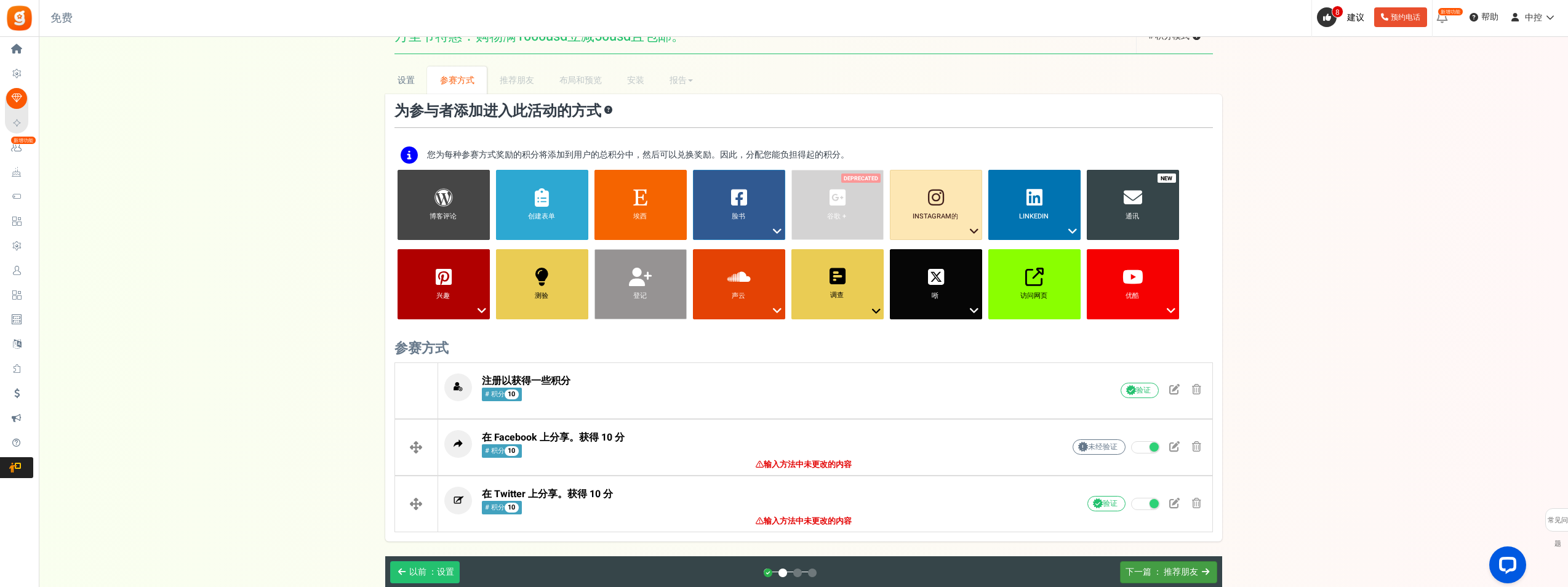
scroll to position [0, 0]
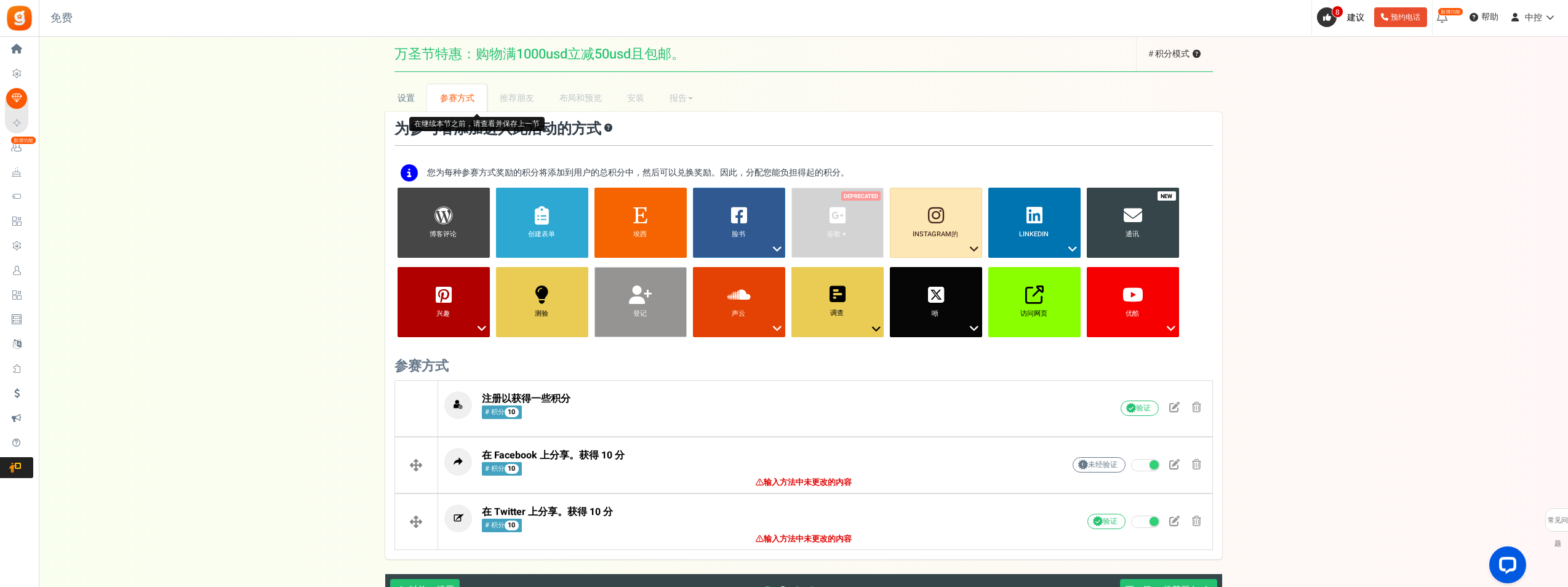
click at [524, 98] on li "推荐朋友" at bounding box center [517, 97] width 60 height 27
click at [1140, 214] on icon at bounding box center [1133, 216] width 19 height 19
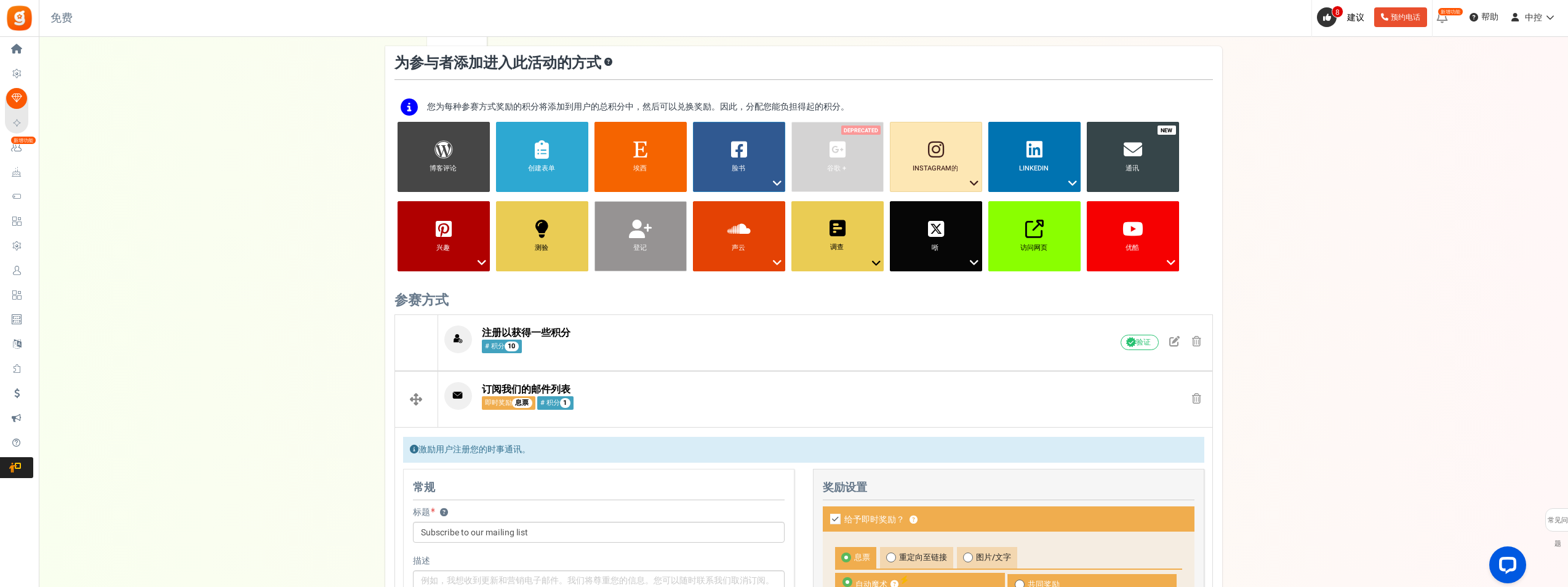
scroll to position [58, 0]
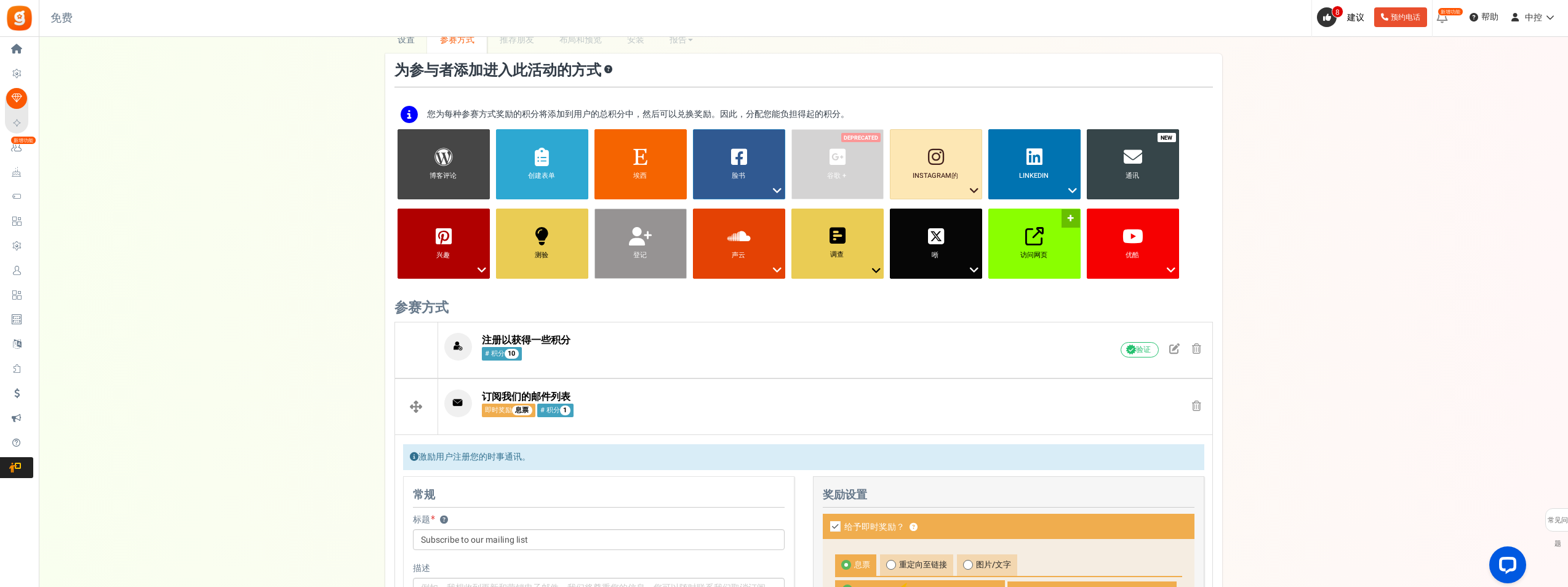
click at [1047, 250] on link "访问网页 ?" at bounding box center [1034, 243] width 93 height 70
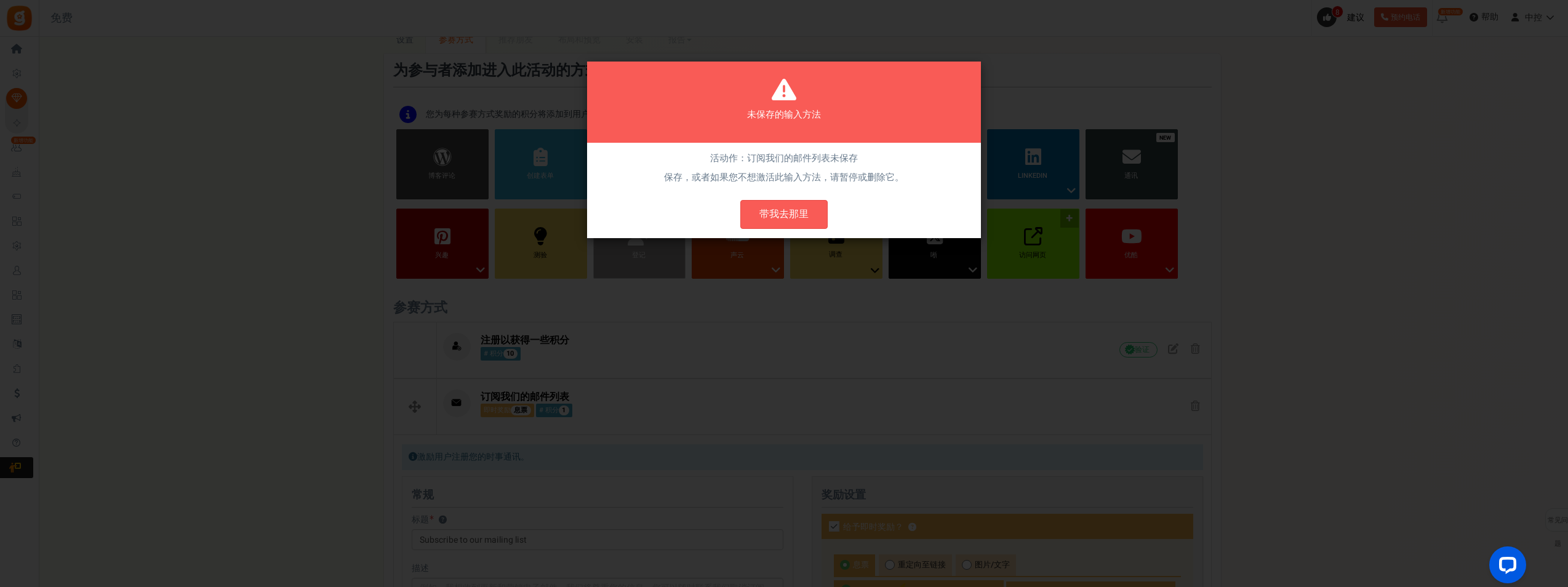
scroll to position [0, 0]
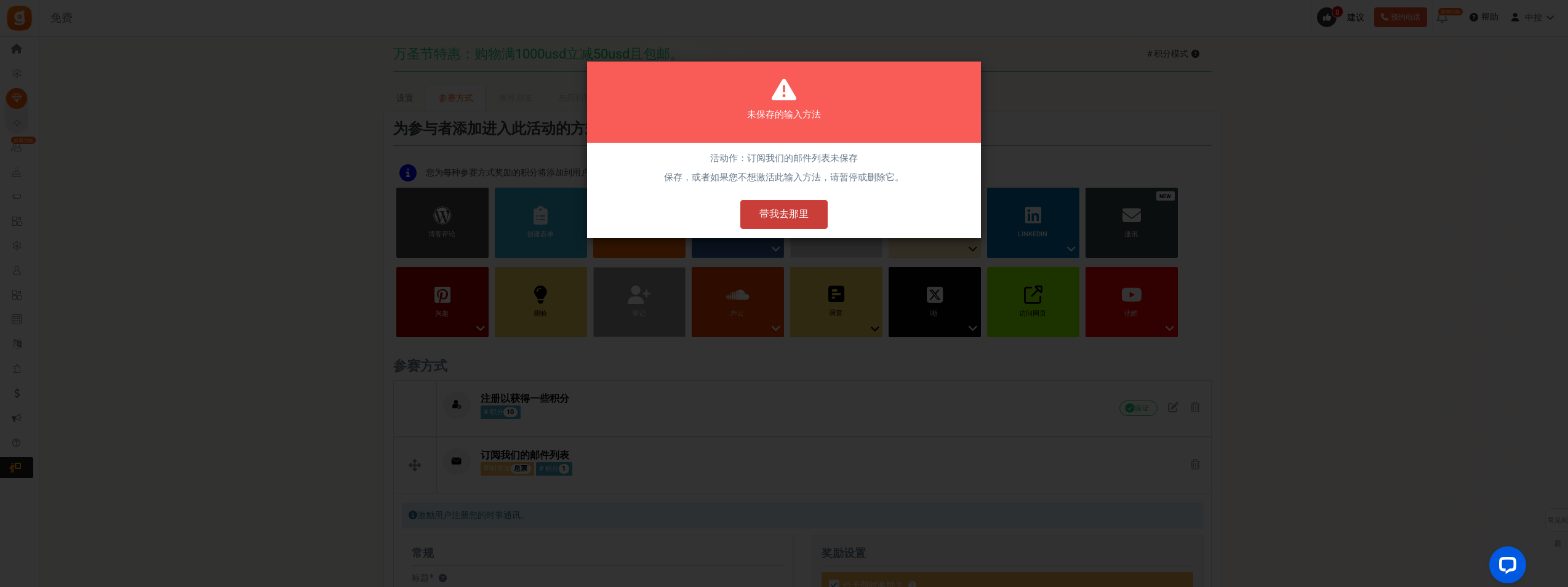
click at [791, 207] on button "带我去那里" at bounding box center [784, 214] width 87 height 29
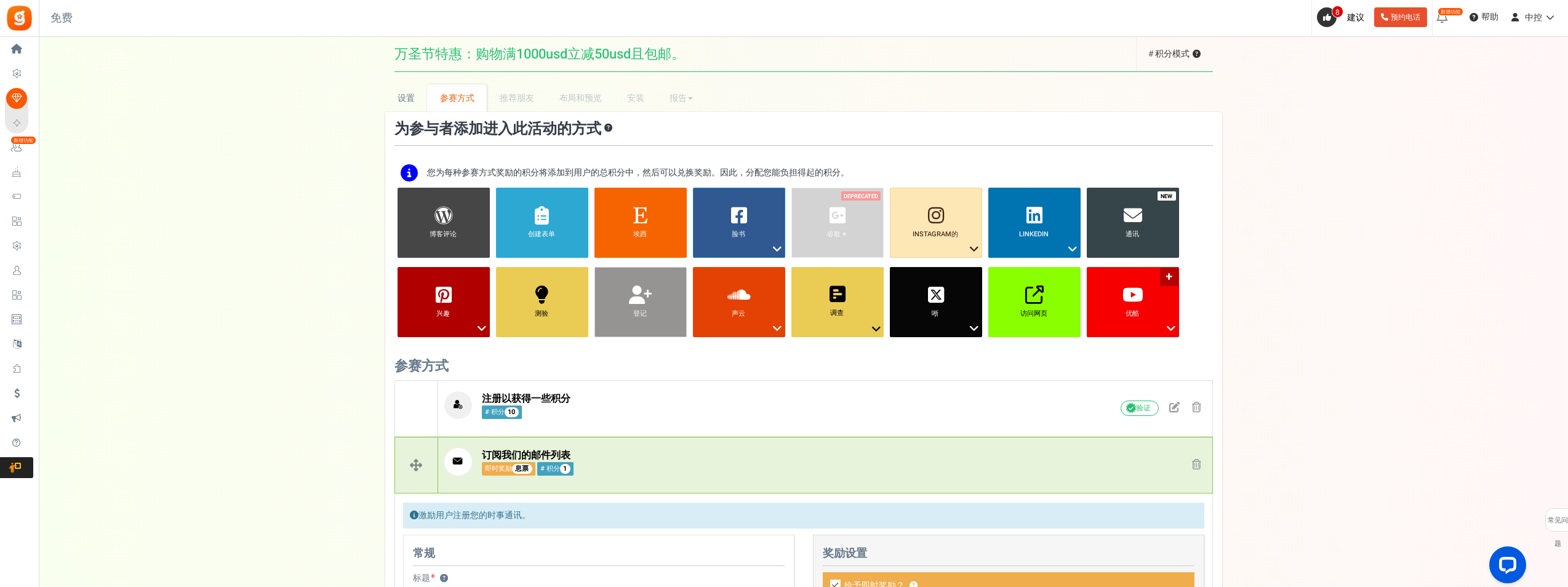
click at [1172, 334] on icon at bounding box center [1171, 328] width 15 height 16
click at [1202, 340] on ul "博客评论 ? 创建表单 ? [GEOGRAPHIC_DATA] ? 脸书 ? 访问 Facebook 在 Facebook 上分享 ? ?" at bounding box center [803, 267] width 818 height 159
click at [426, 219] on link "博客评论 ?" at bounding box center [444, 222] width 93 height 70
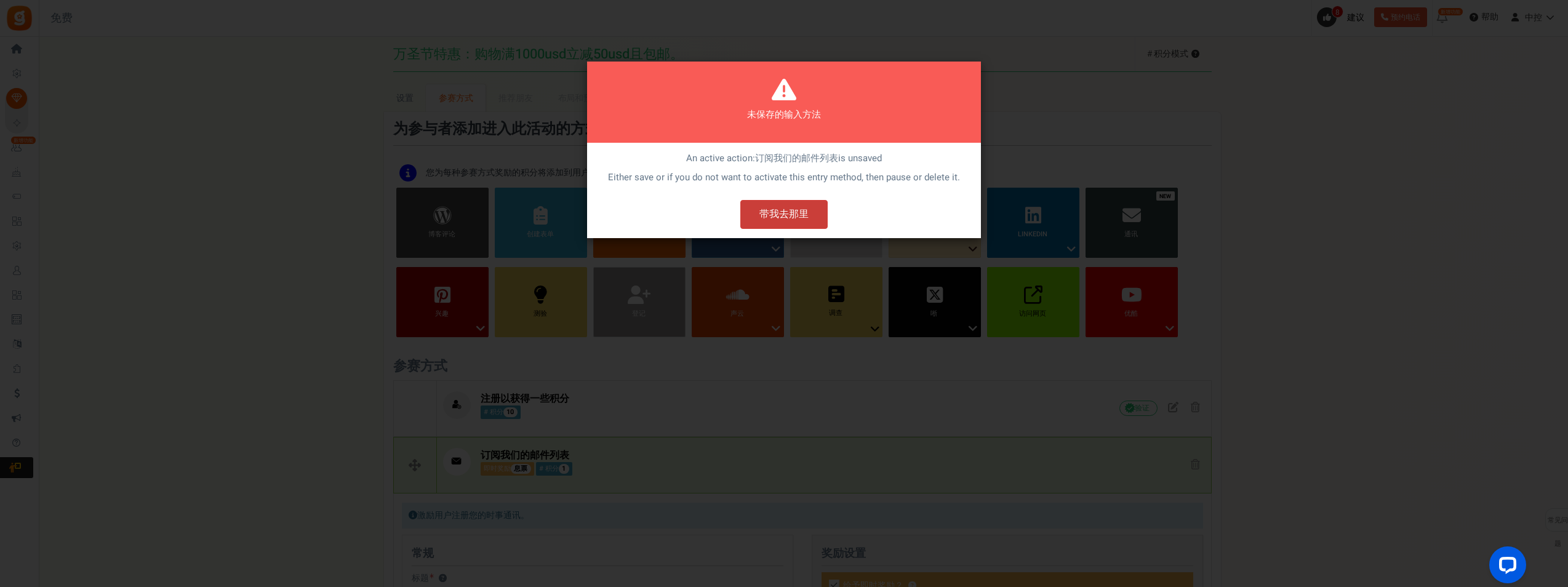
click at [805, 217] on button "带我去那里" at bounding box center [784, 214] width 87 height 29
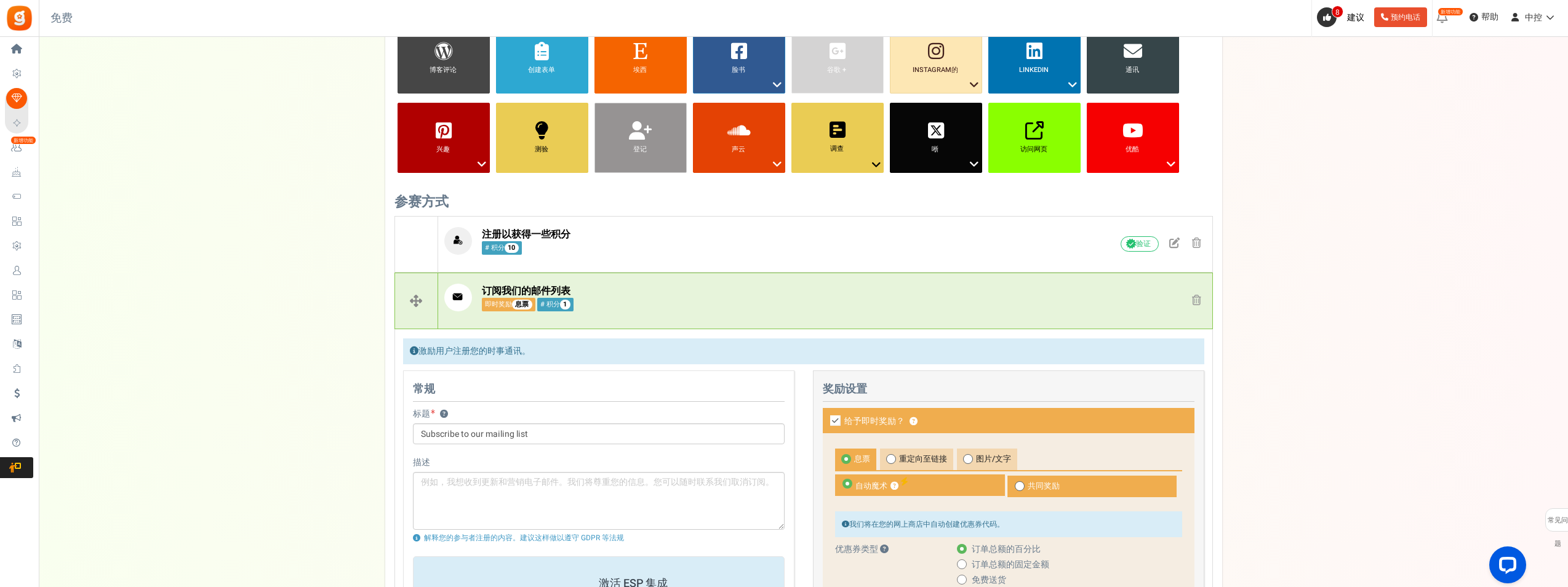
scroll to position [31, 0]
